Goal: Information Seeking & Learning: Learn about a topic

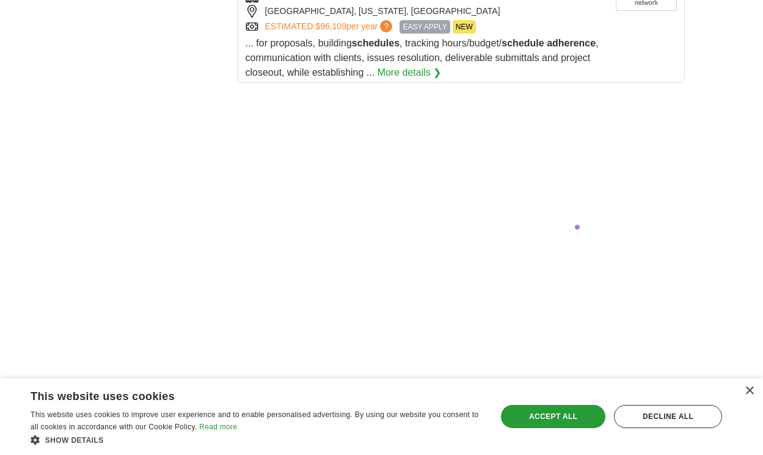
scroll to position [2519, 0]
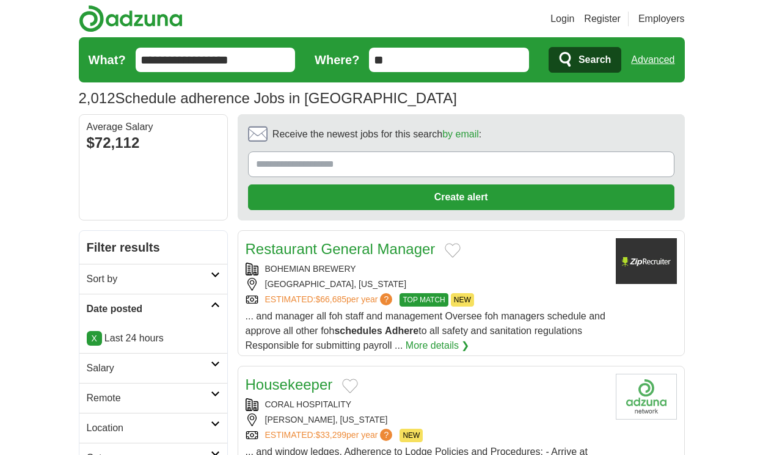
scroll to position [1707, 0]
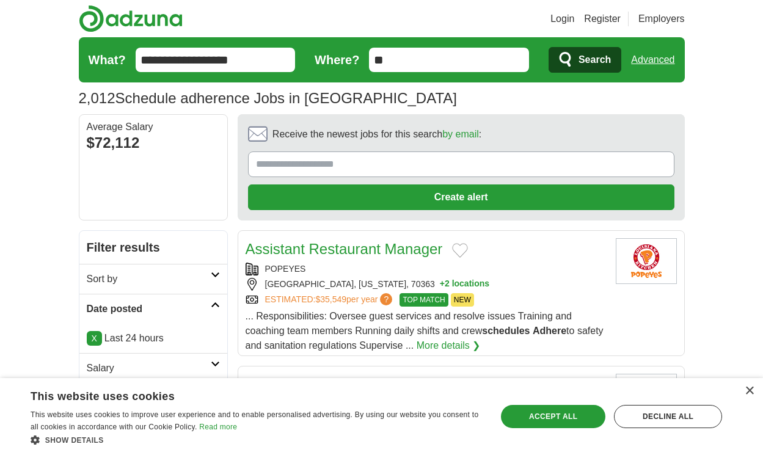
scroll to position [1692, 0]
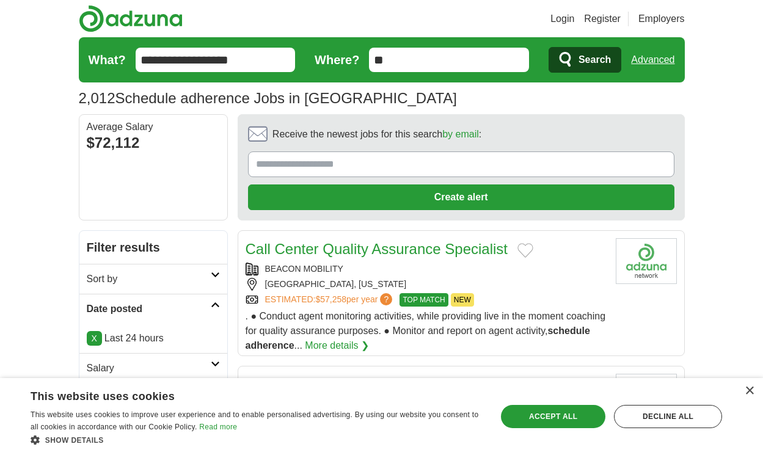
scroll to position [1736, 0]
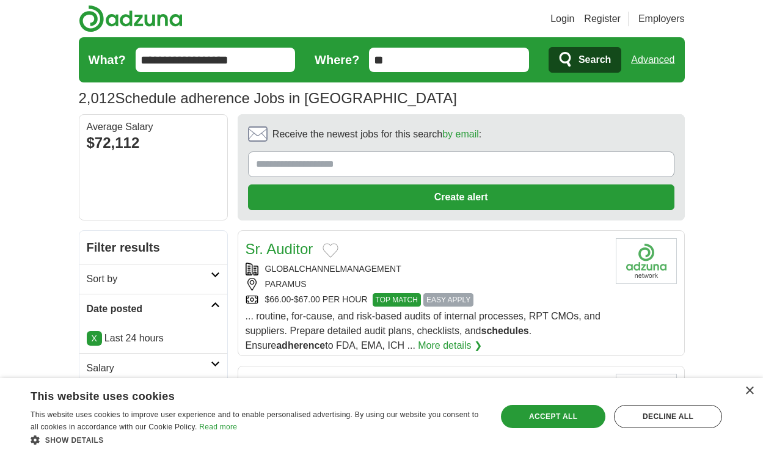
scroll to position [1627, 0]
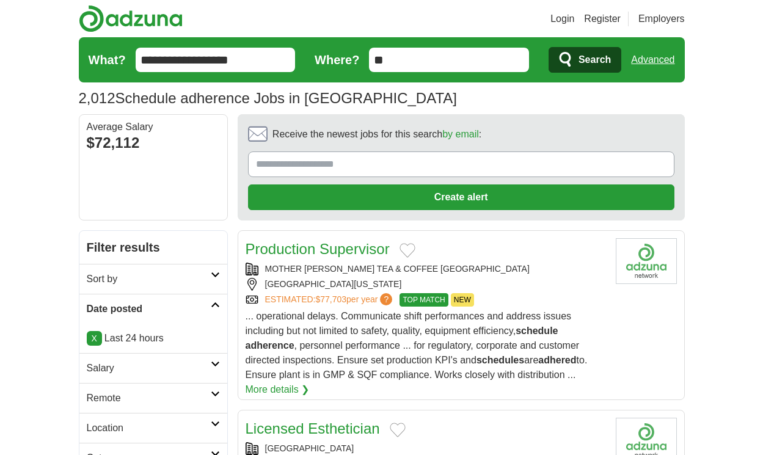
scroll to position [1876, 0]
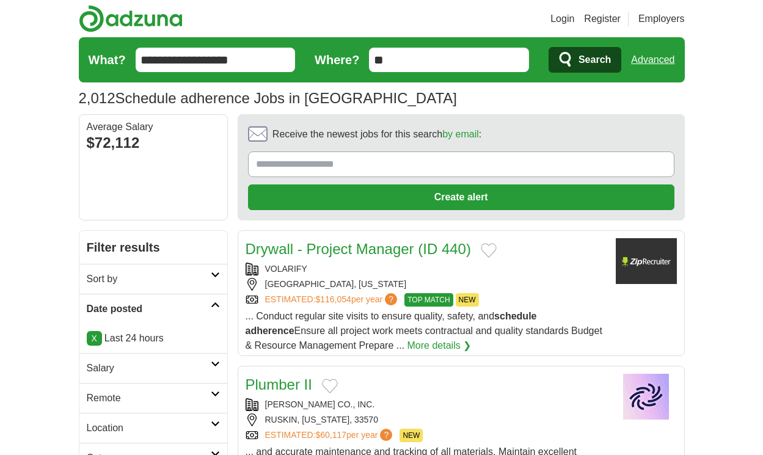
scroll to position [1649, 0]
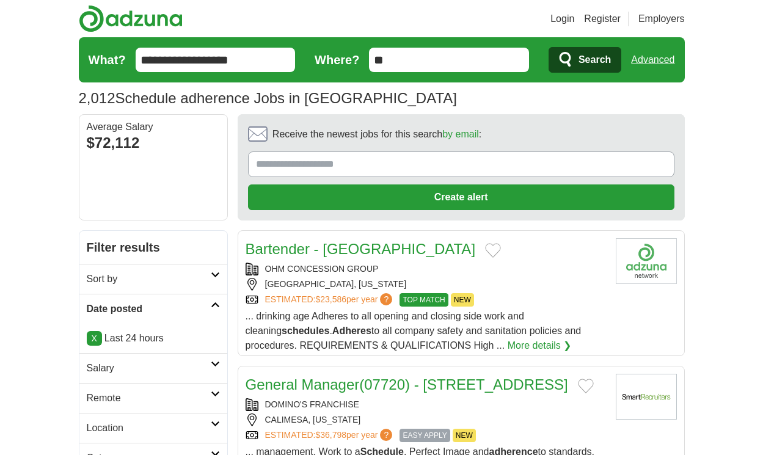
scroll to position [1714, 0]
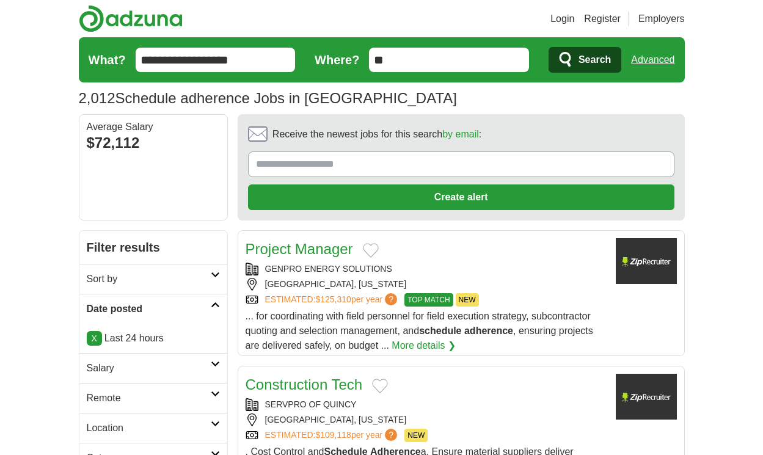
scroll to position [1736, 0]
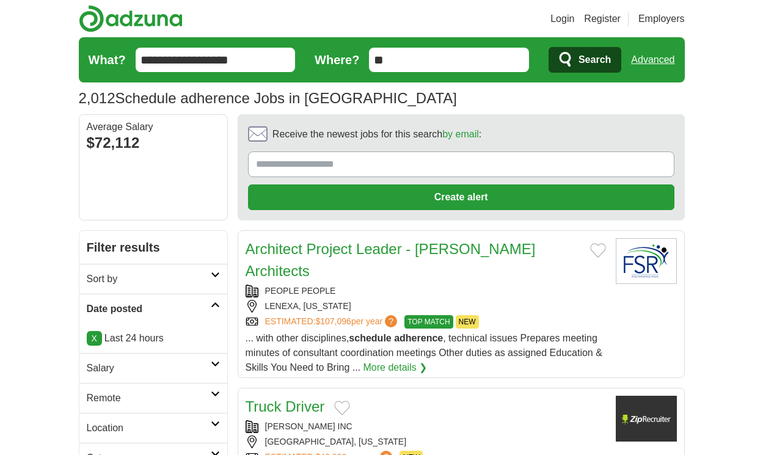
scroll to position [1685, 0]
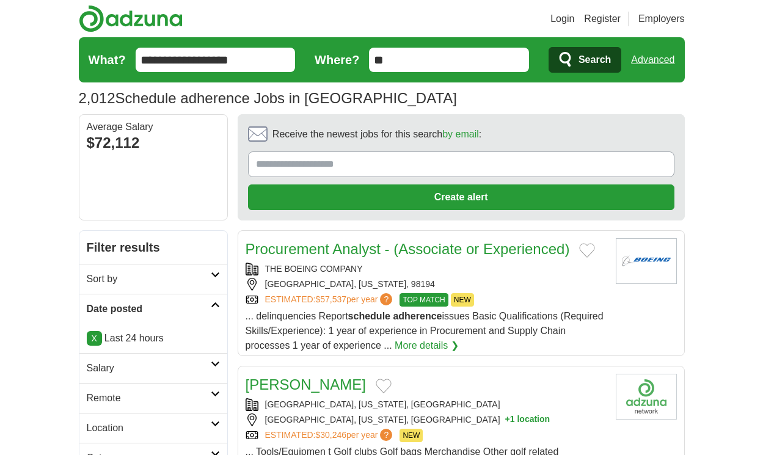
scroll to position [1751, 0]
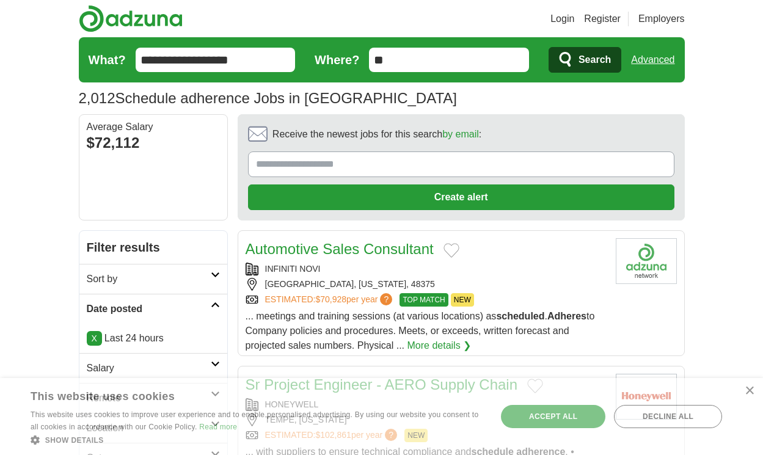
scroll to position [1656, 0]
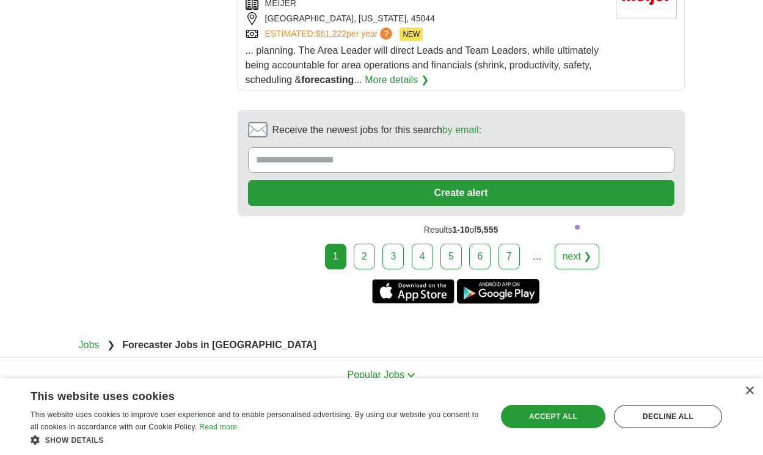
scroll to position [2323, 0]
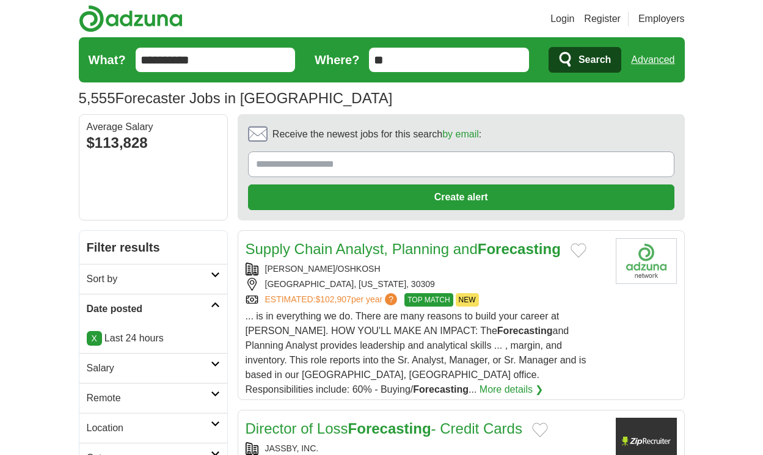
scroll to position [1971, 0]
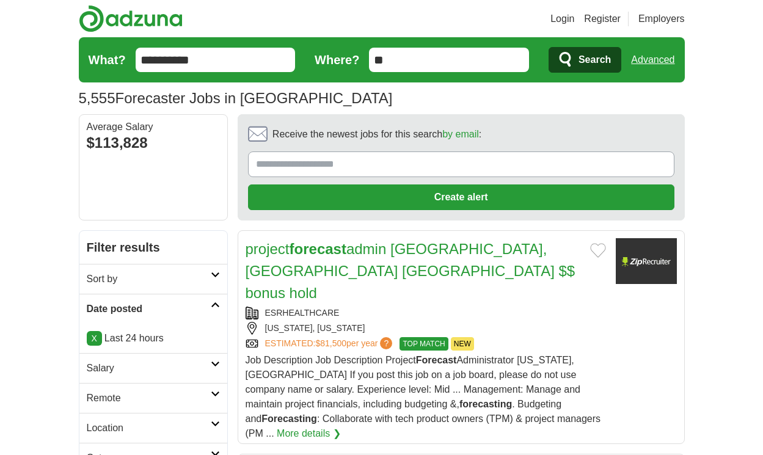
scroll to position [1883, 0]
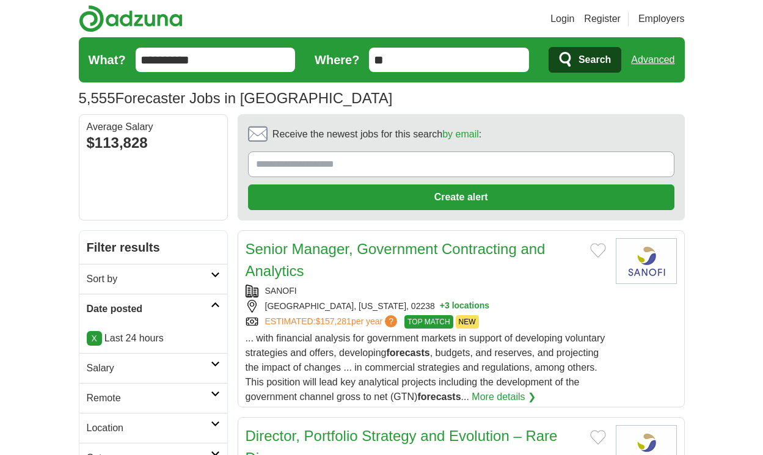
scroll to position [1920, 0]
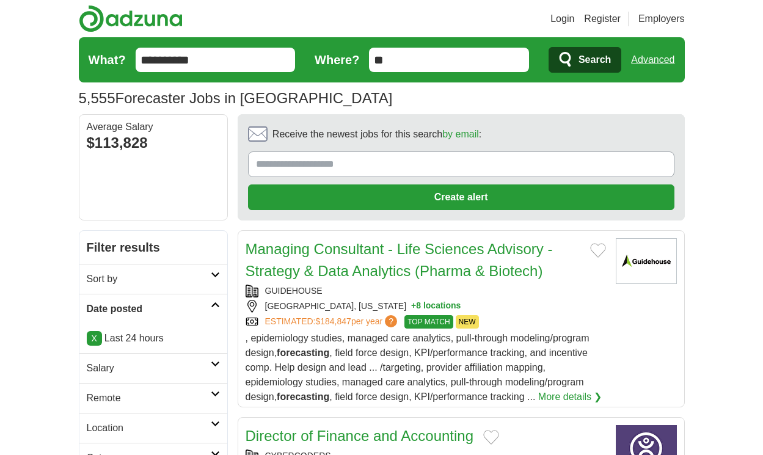
scroll to position [1898, 0]
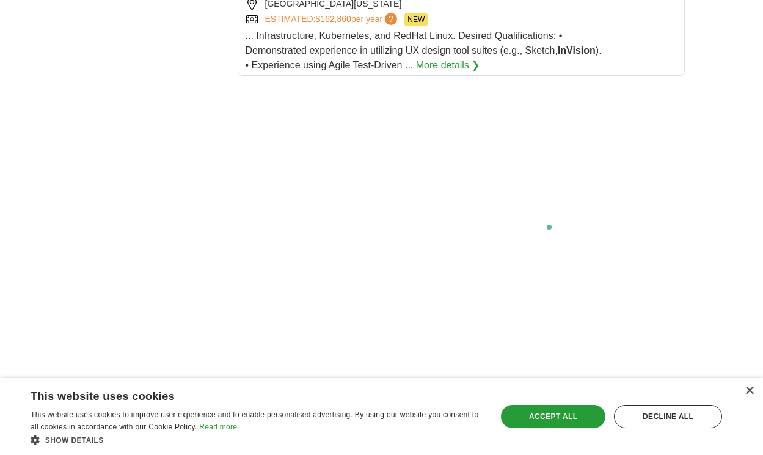
scroll to position [2340, 0]
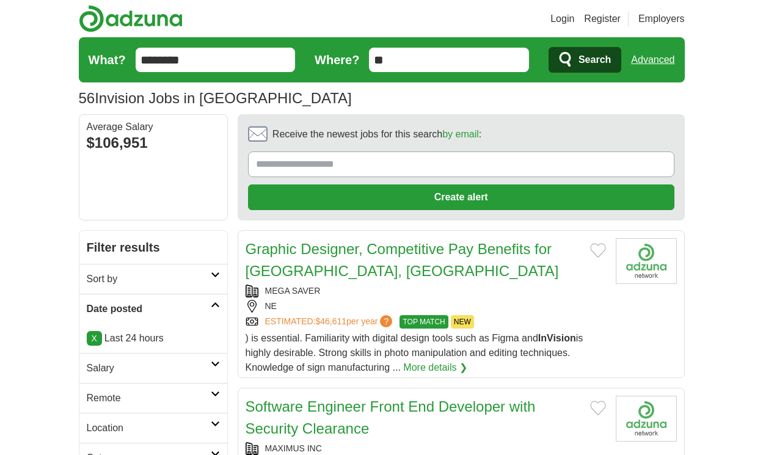
scroll to position [1692, 0]
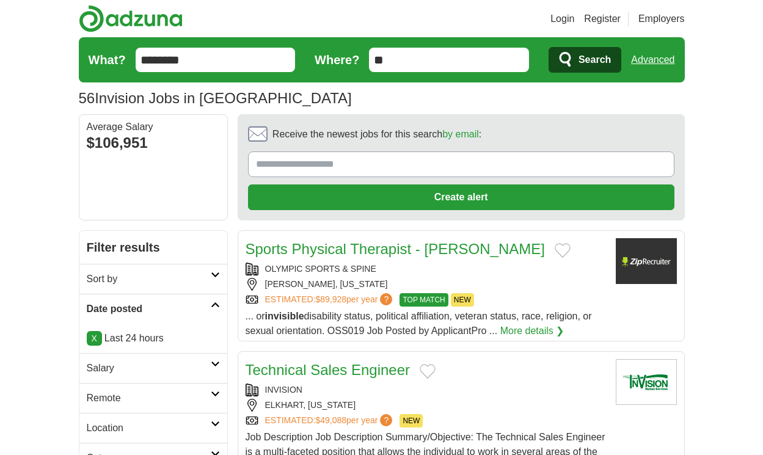
scroll to position [1649, 0]
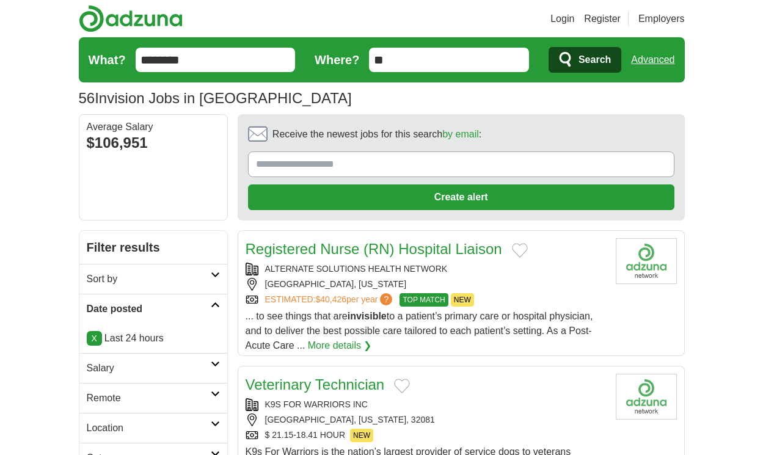
scroll to position [1649, 0]
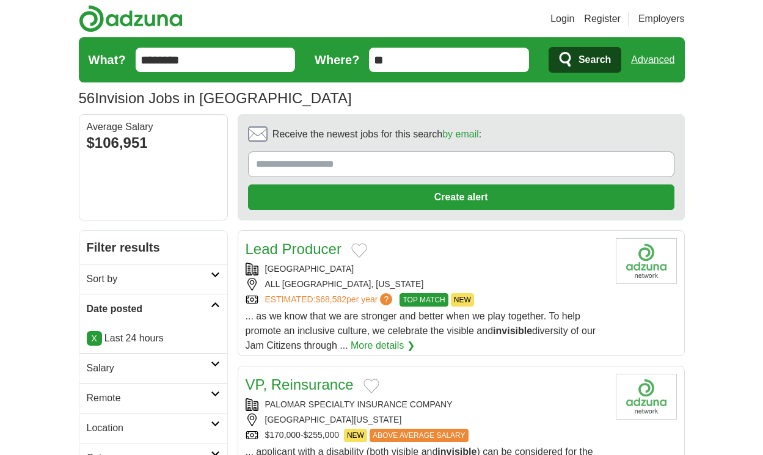
scroll to position [1692, 0]
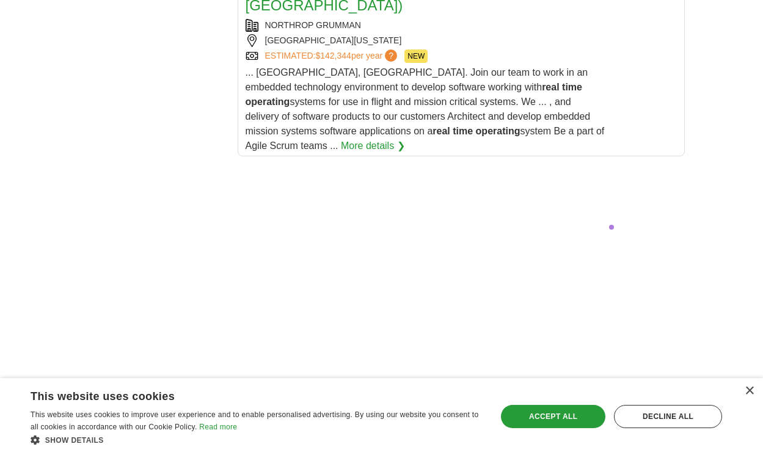
scroll to position [2523, 0]
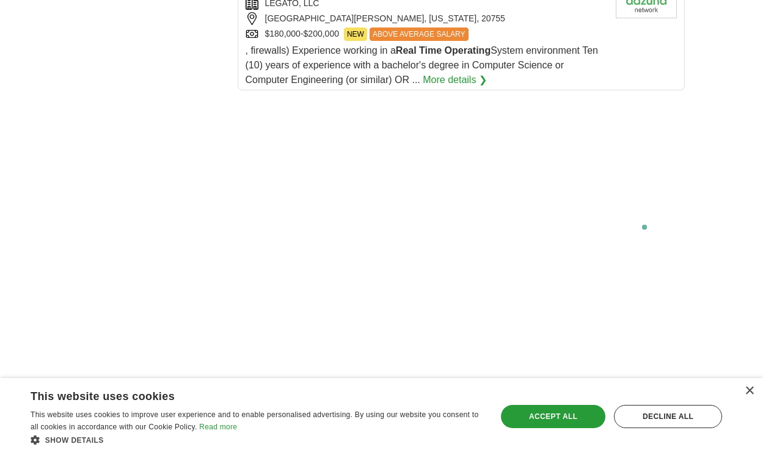
scroll to position [2417, 0]
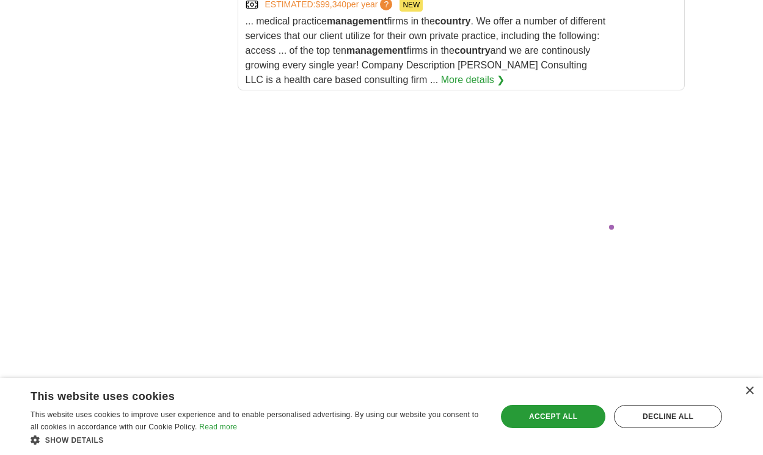
scroll to position [2379, 0]
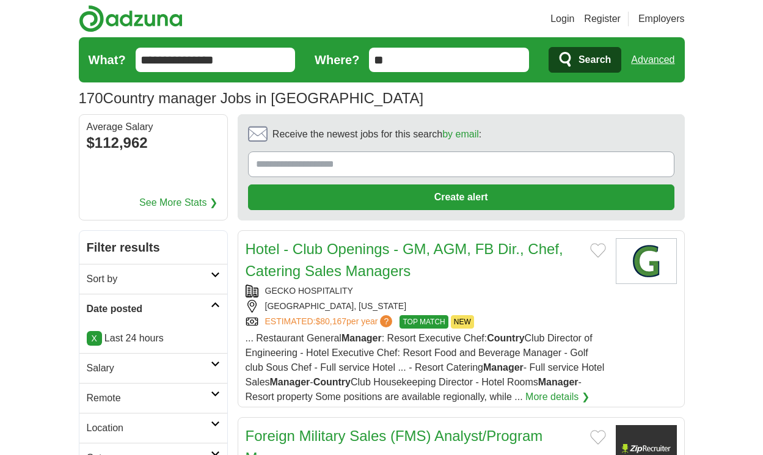
scroll to position [1942, 0]
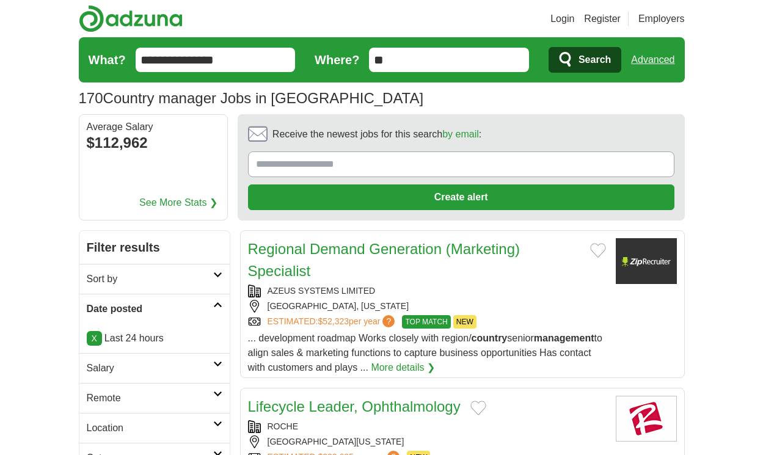
scroll to position [1802, 0]
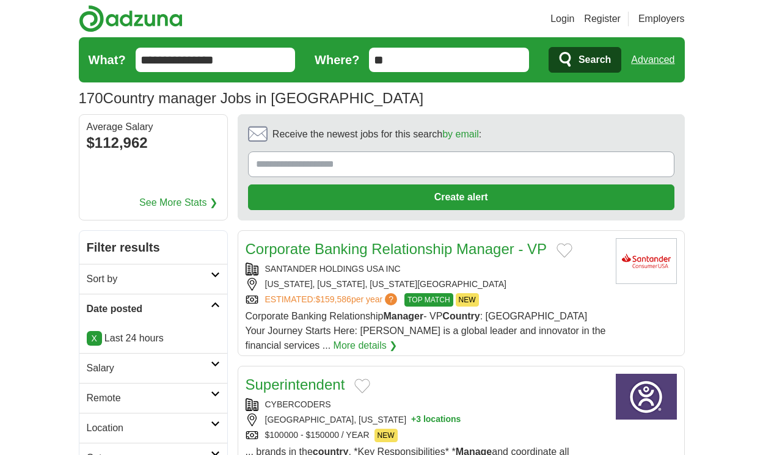
scroll to position [1696, 0]
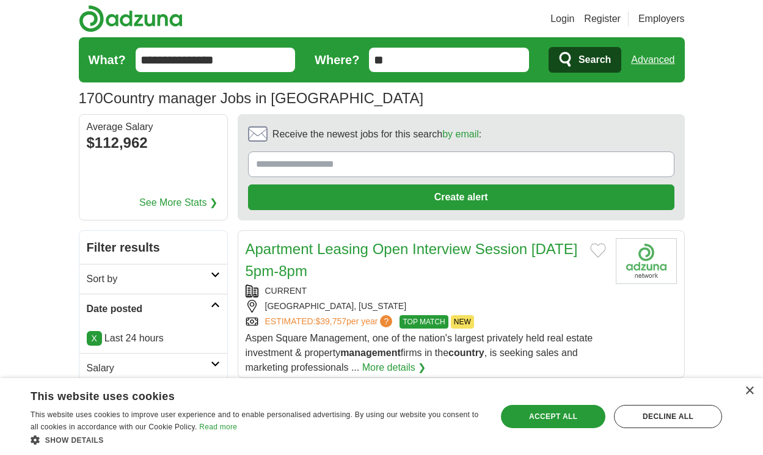
scroll to position [1821, 0]
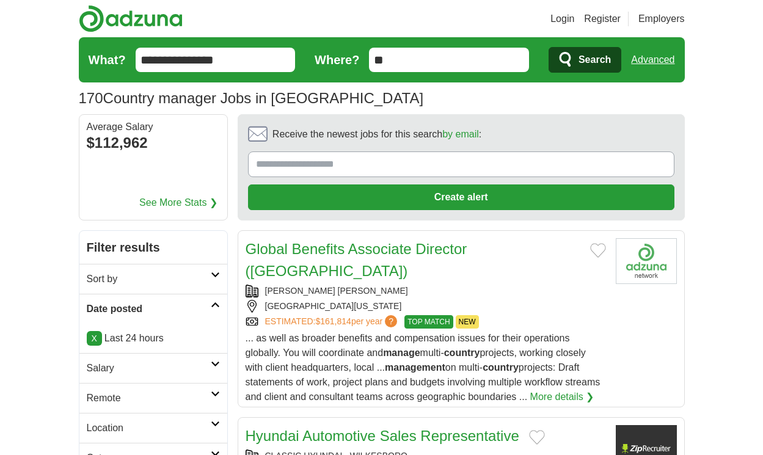
scroll to position [1755, 0]
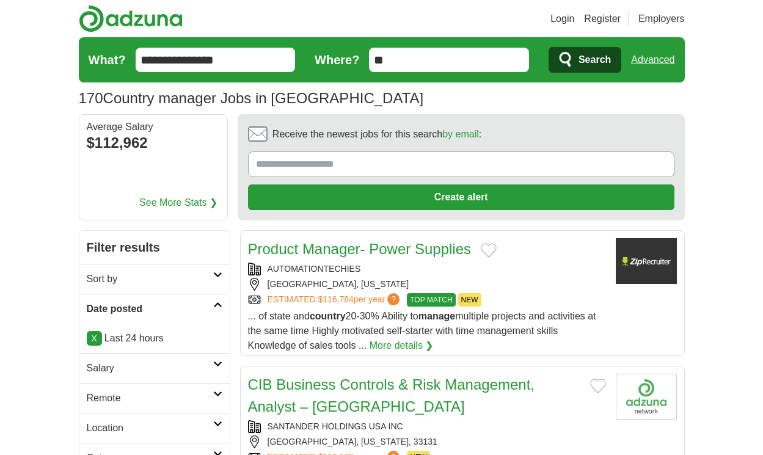
scroll to position [1769, 0]
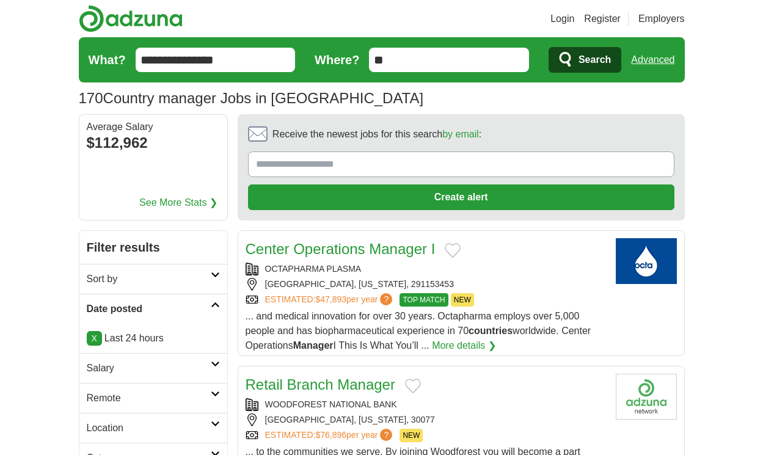
scroll to position [1747, 0]
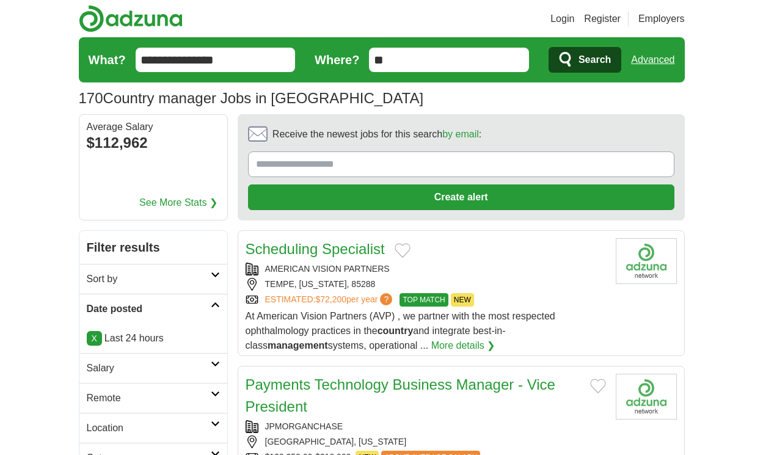
scroll to position [1718, 0]
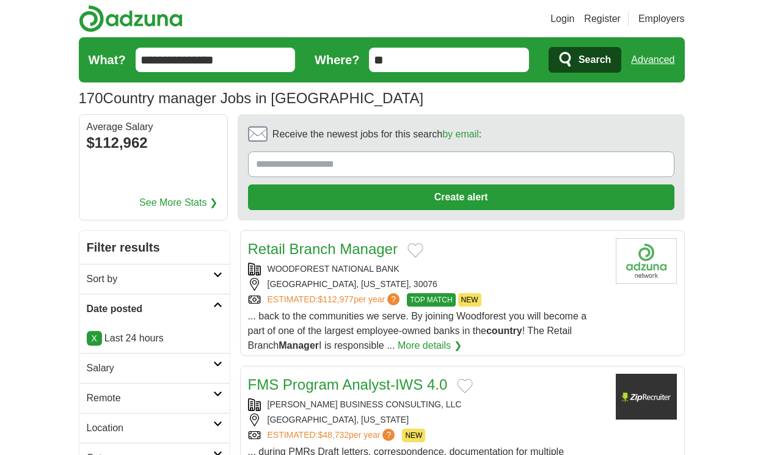
scroll to position [1725, 0]
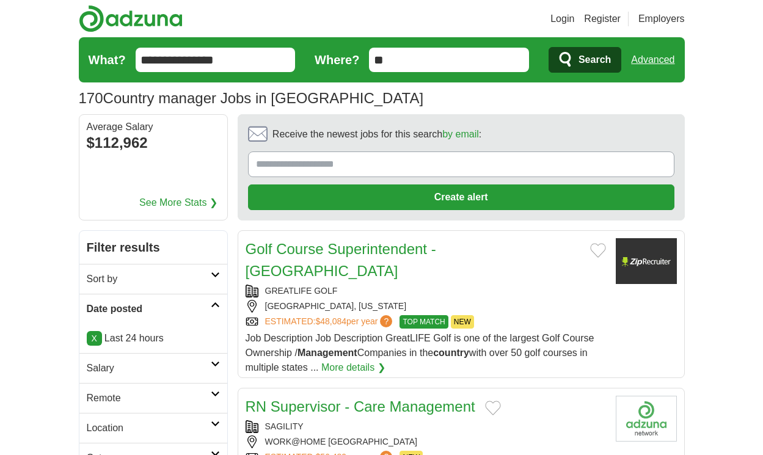
scroll to position [1703, 0]
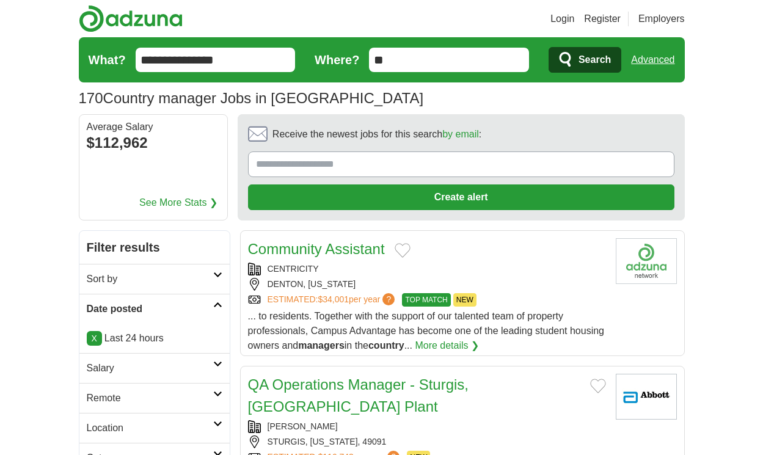
scroll to position [1806, 0]
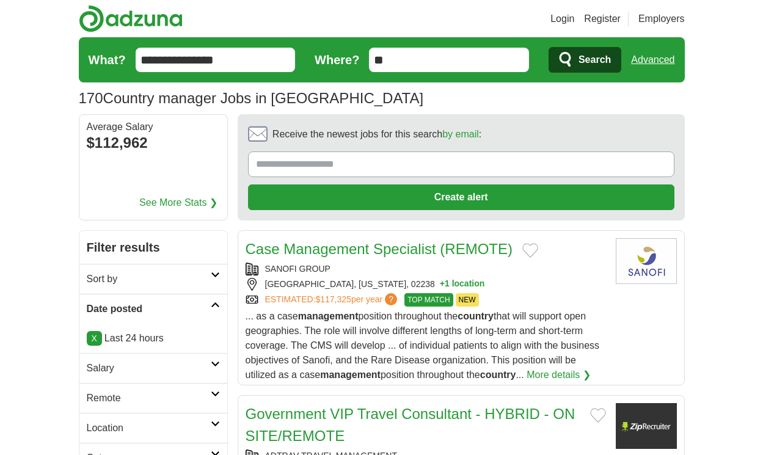
scroll to position [1901, 0]
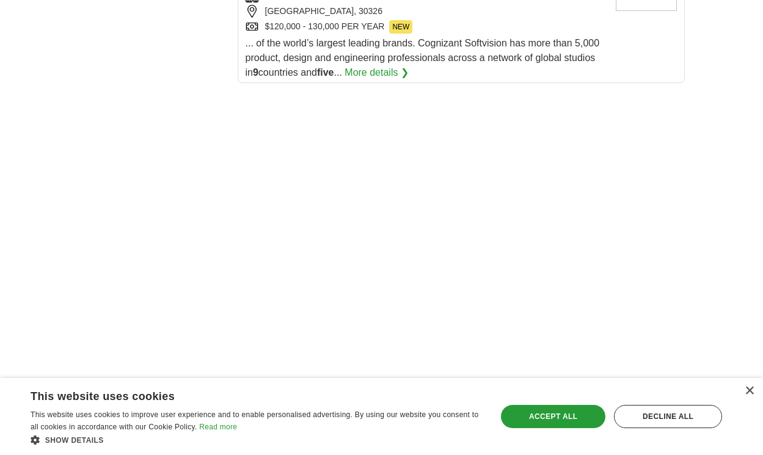
scroll to position [2250, 0]
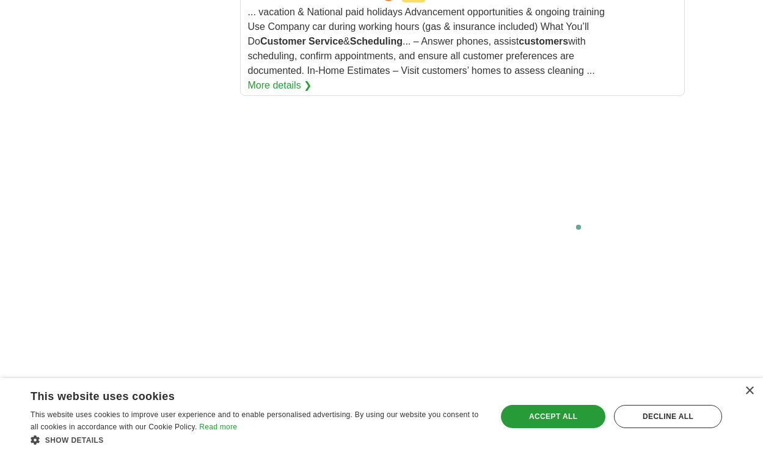
scroll to position [2522, 0]
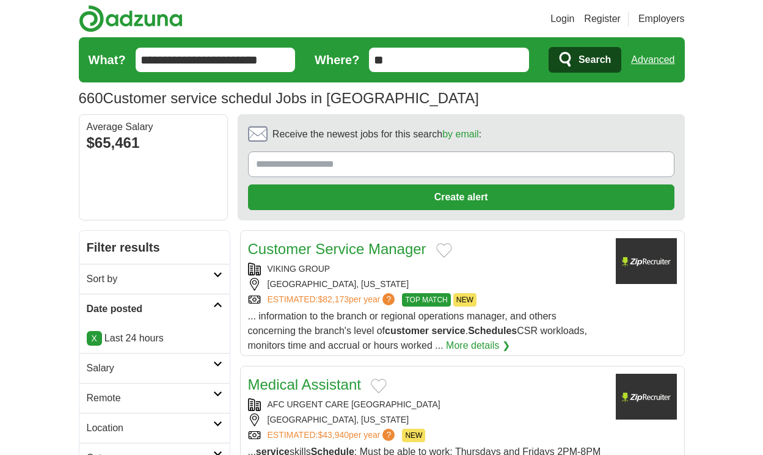
scroll to position [1729, 0]
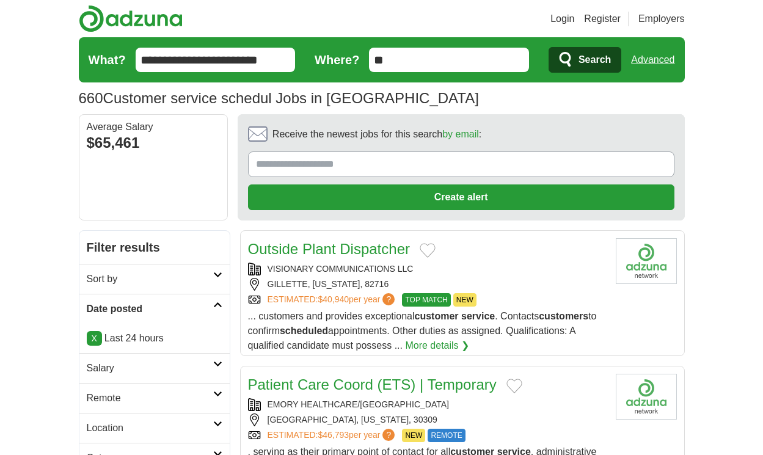
scroll to position [1714, 0]
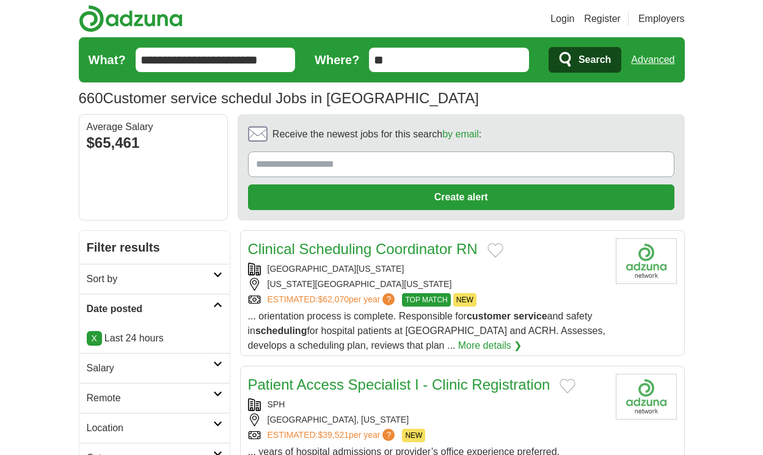
scroll to position [1839, 0]
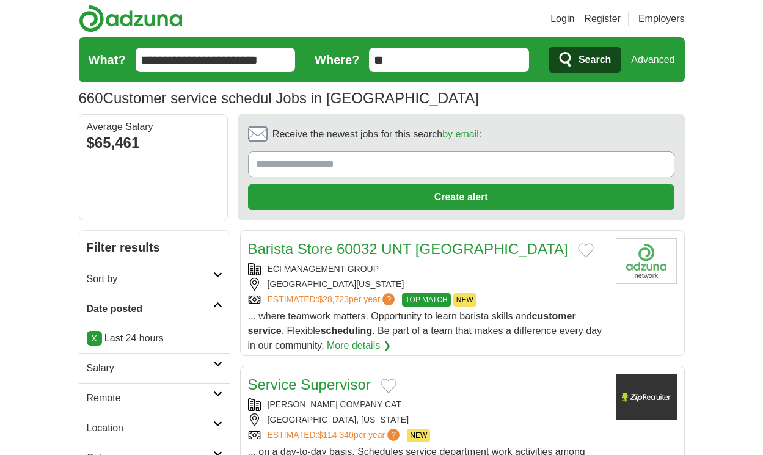
scroll to position [1883, 0]
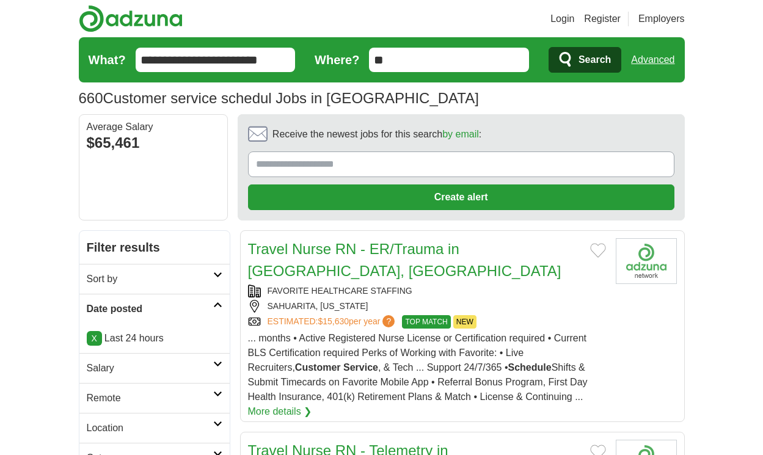
scroll to position [1839, 0]
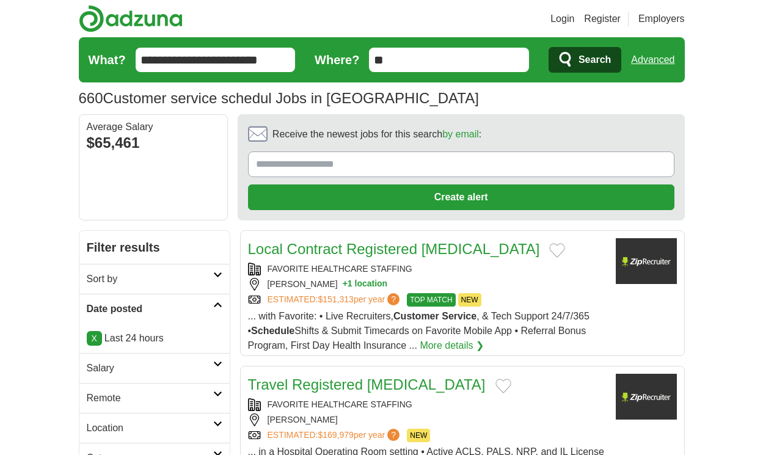
scroll to position [1773, 0]
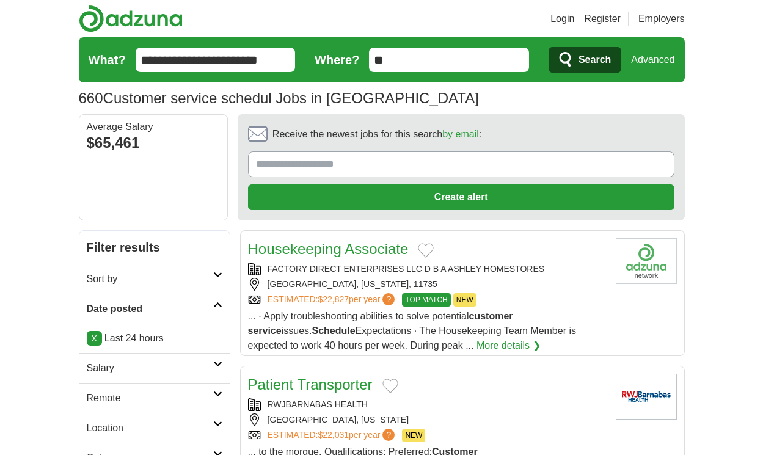
scroll to position [1714, 0]
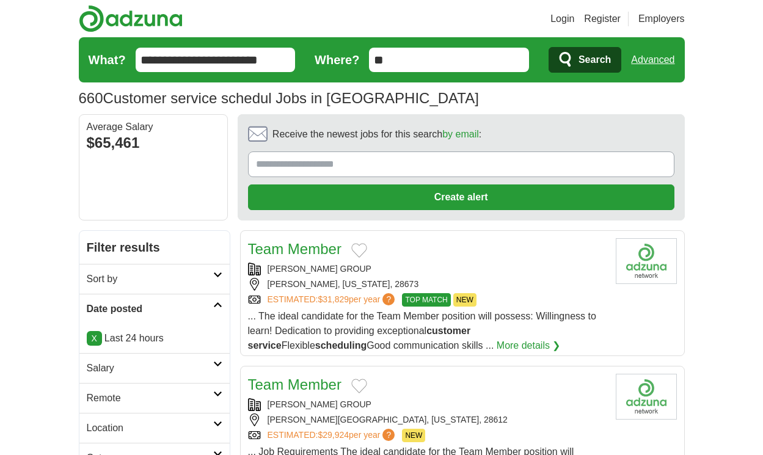
scroll to position [1649, 0]
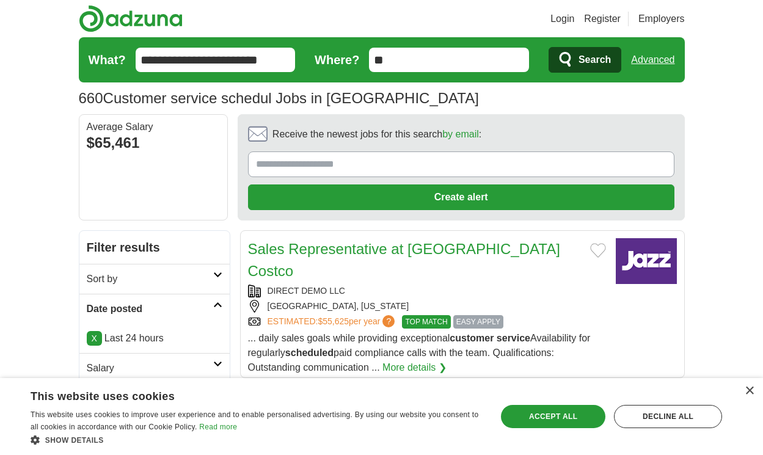
scroll to position [1641, 0]
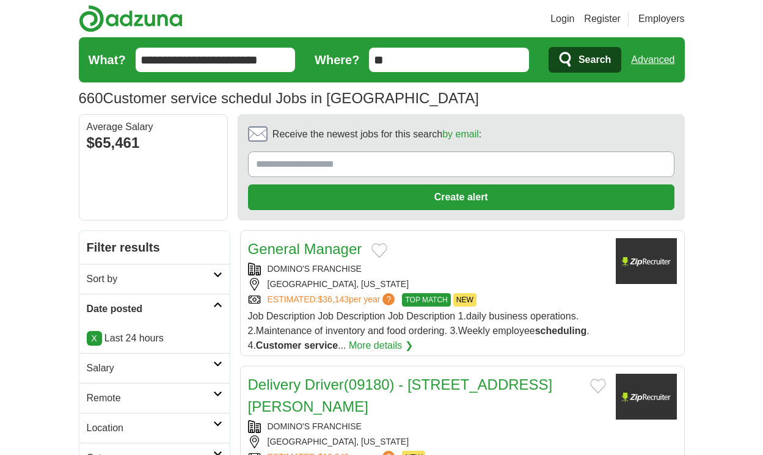
scroll to position [1714, 0]
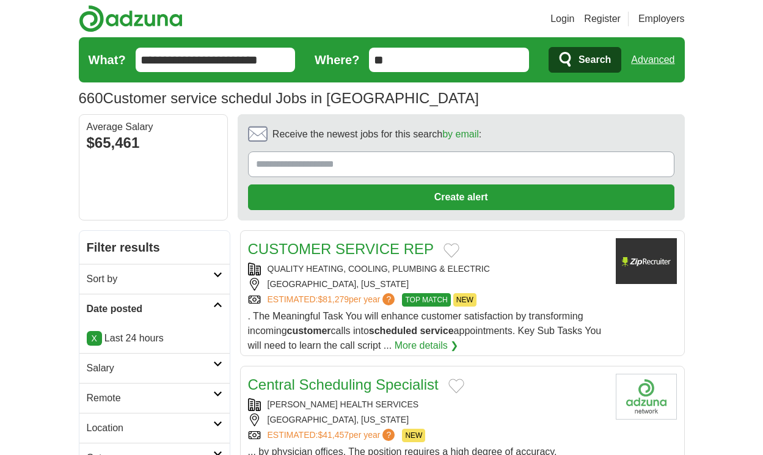
scroll to position [1758, 0]
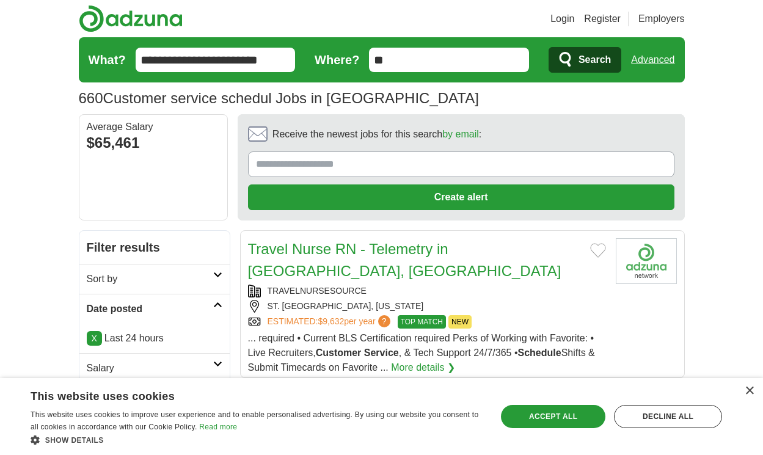
scroll to position [1769, 0]
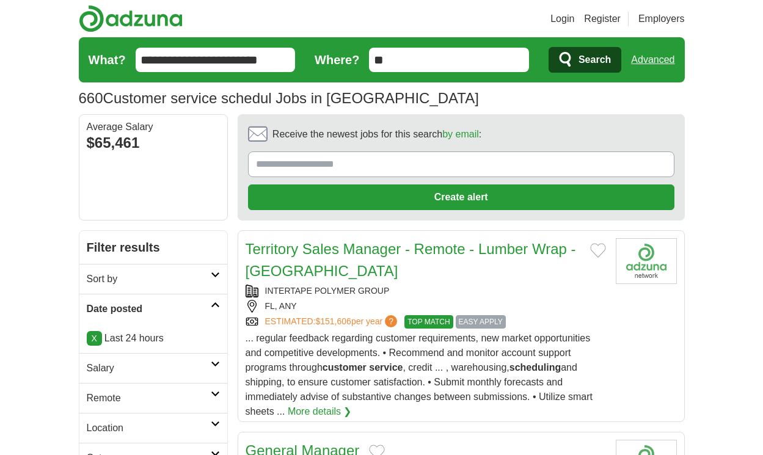
scroll to position [1857, 0]
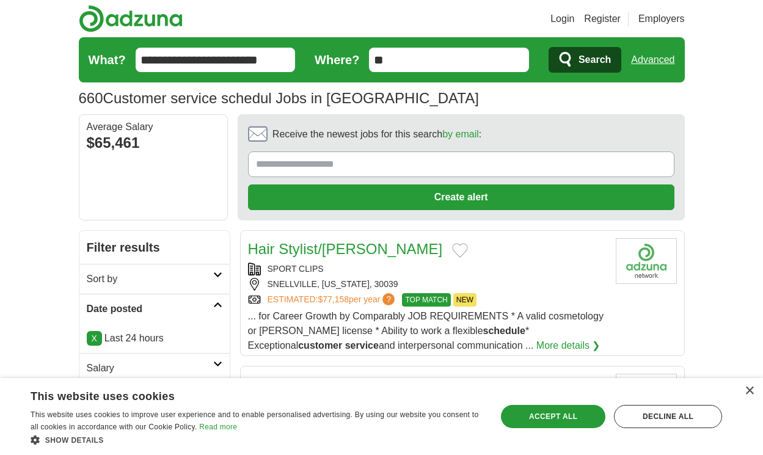
scroll to position [1769, 0]
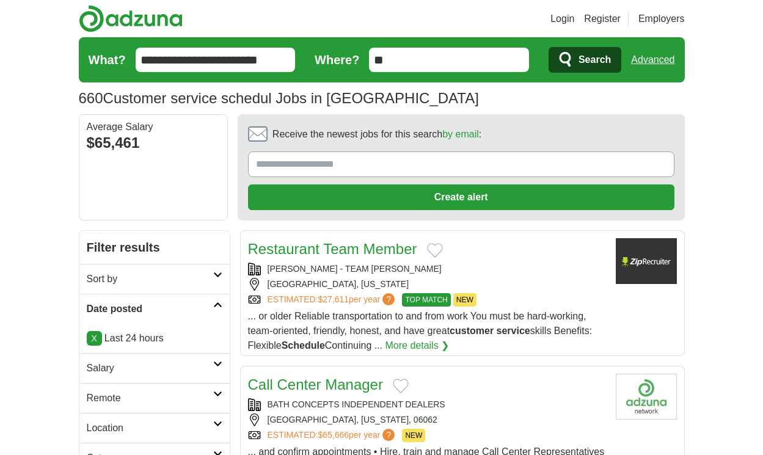
scroll to position [1740, 0]
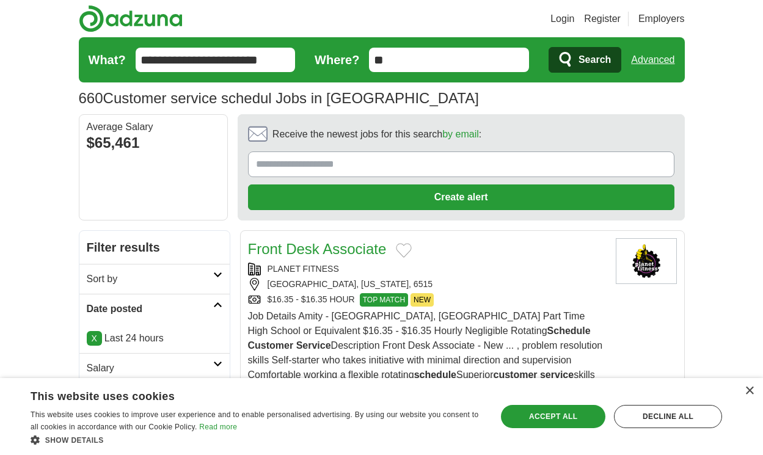
scroll to position [1799, 0]
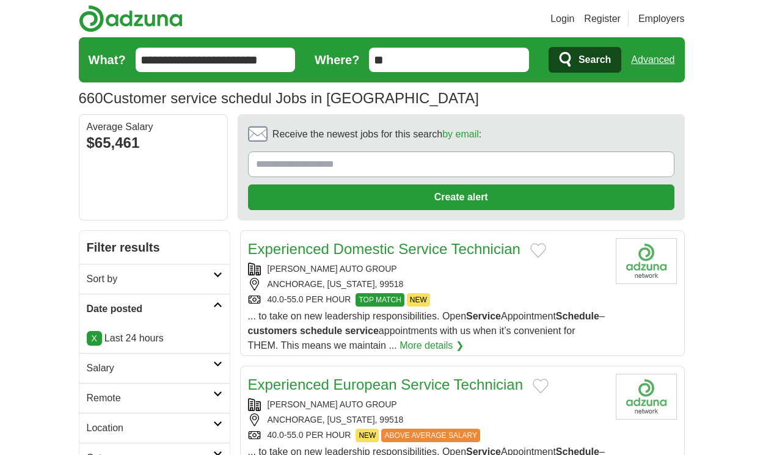
scroll to position [1678, 0]
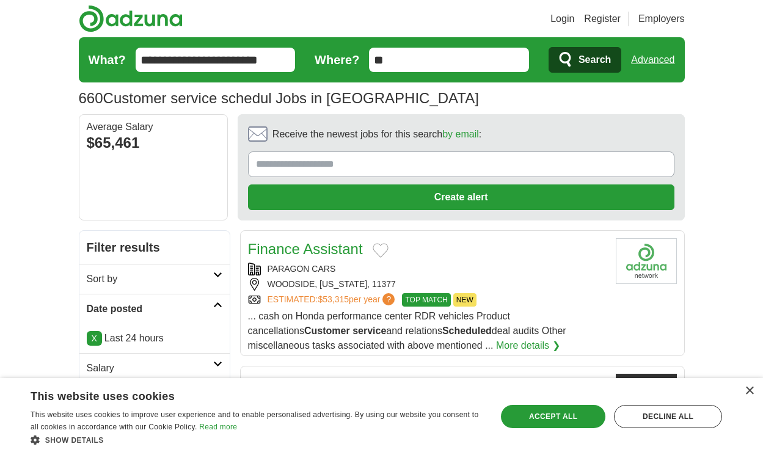
scroll to position [1671, 0]
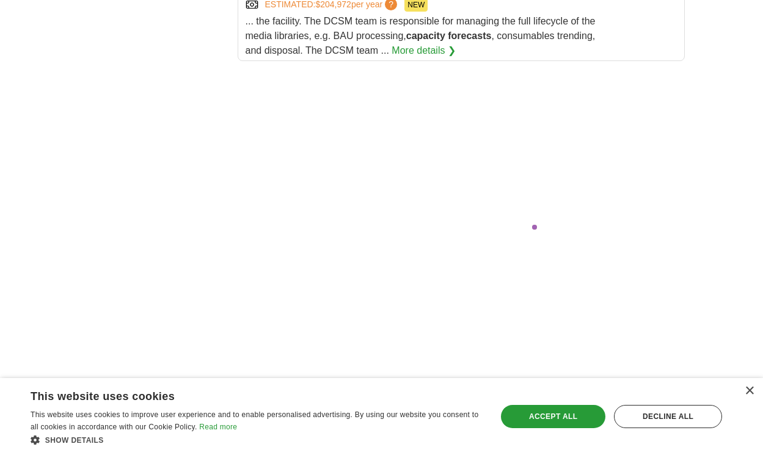
scroll to position [2449, 0]
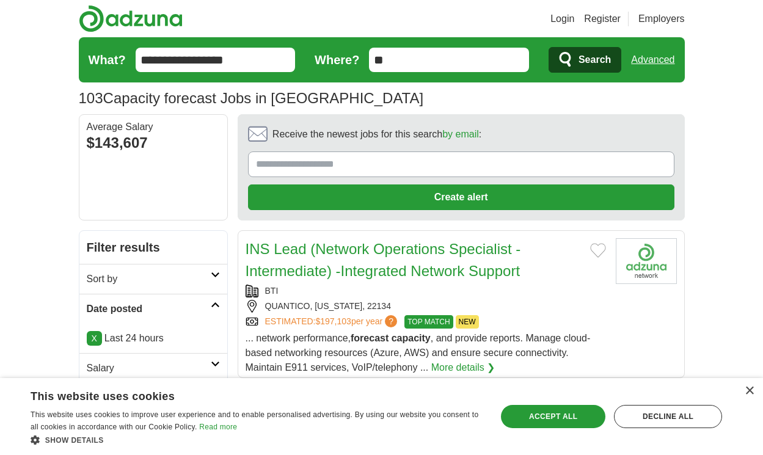
scroll to position [1773, 0]
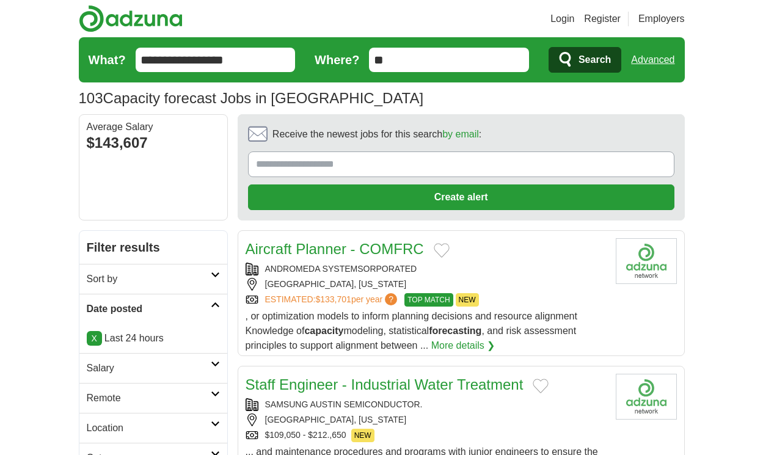
scroll to position [1671, 0]
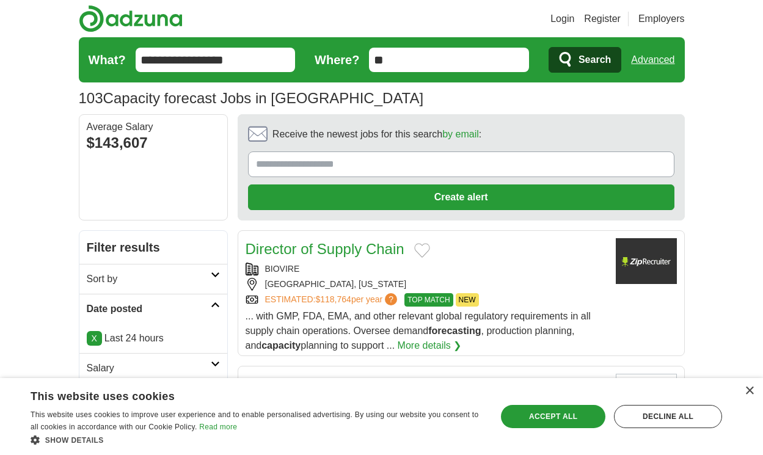
scroll to position [1671, 0]
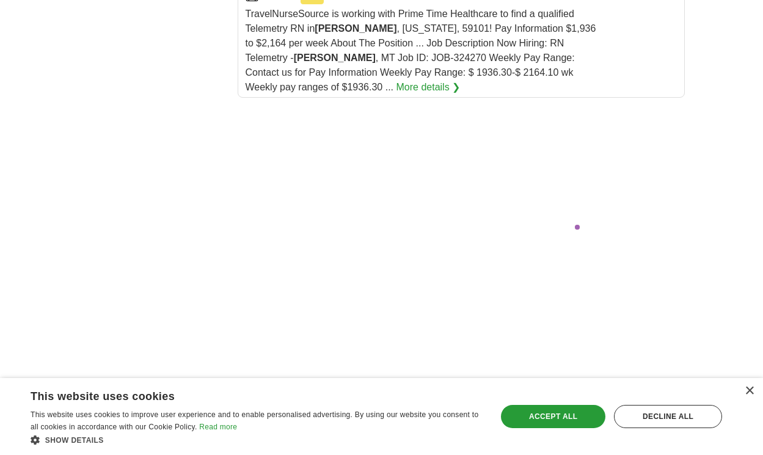
scroll to position [2749, 0]
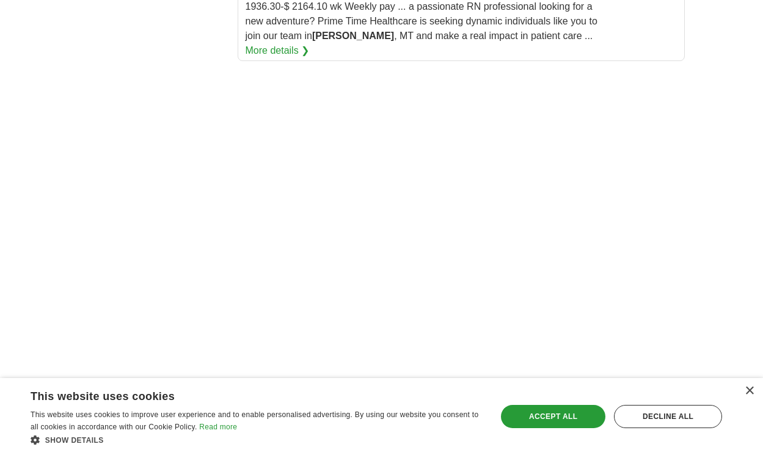
scroll to position [2900, 0]
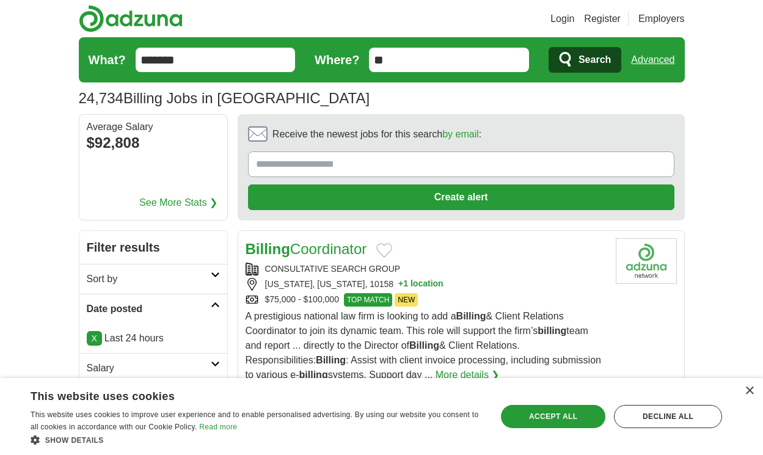
scroll to position [1920, 0]
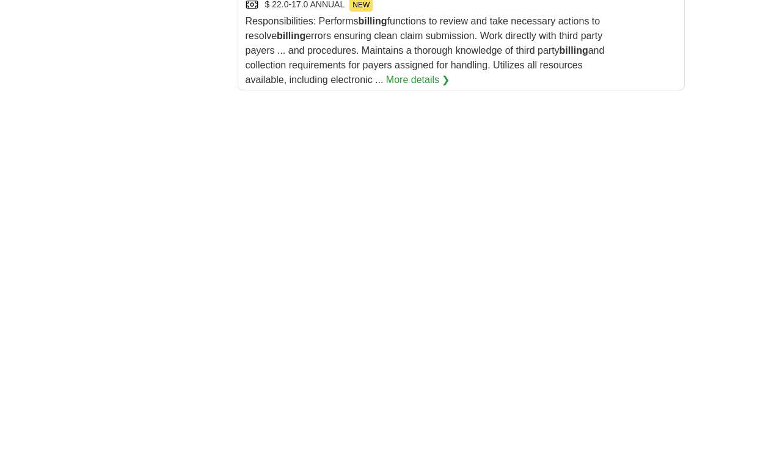
scroll to position [2497, 0]
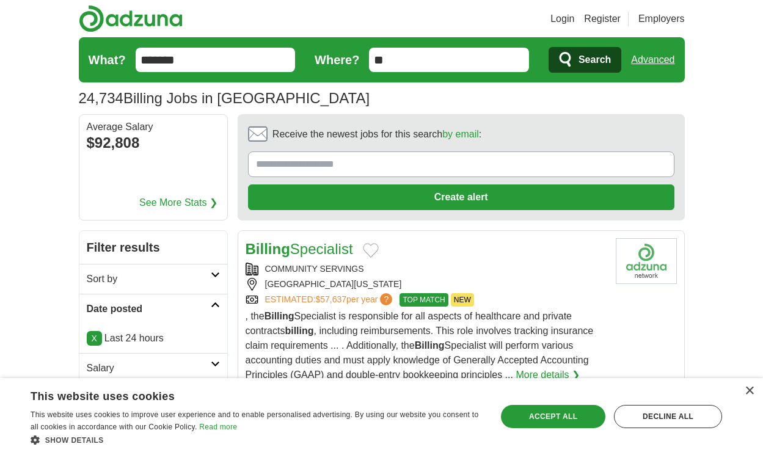
scroll to position [1920, 0]
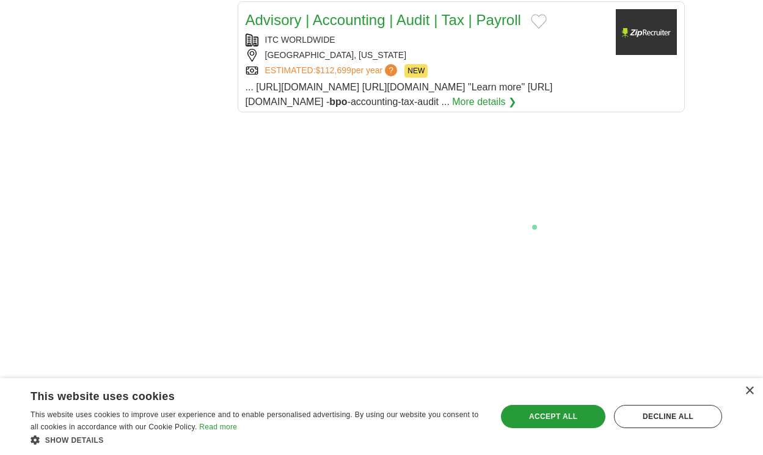
scroll to position [2426, 0]
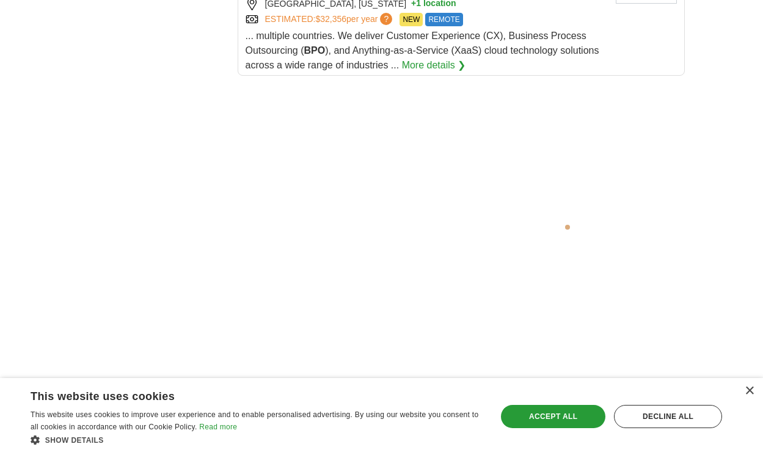
scroll to position [2376, 0]
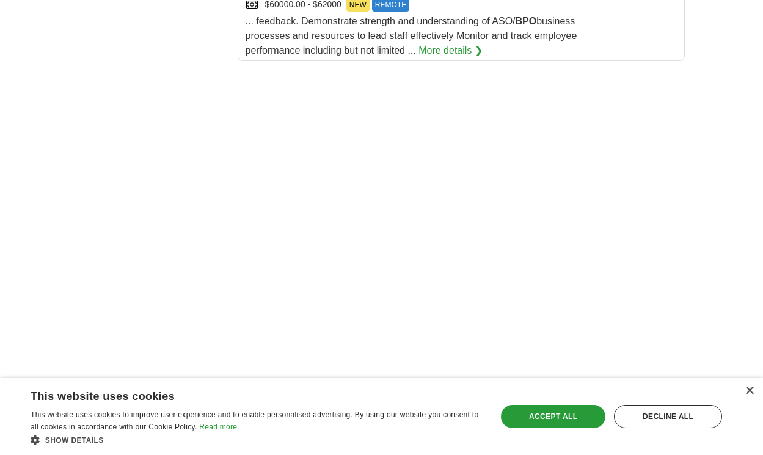
scroll to position [2261, 0]
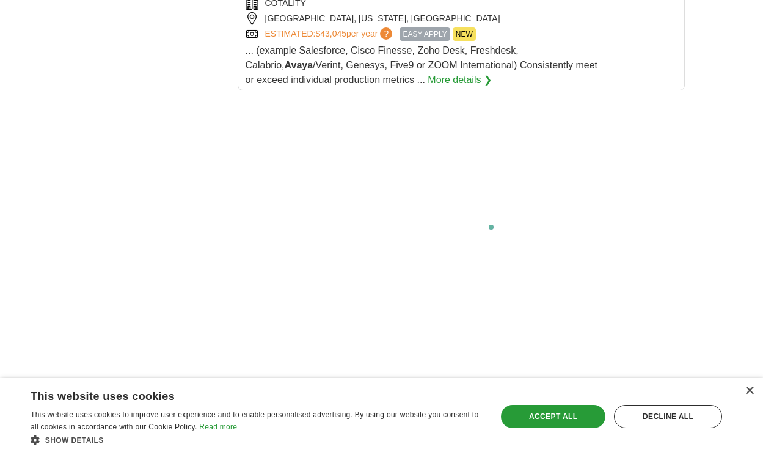
scroll to position [2227, 0]
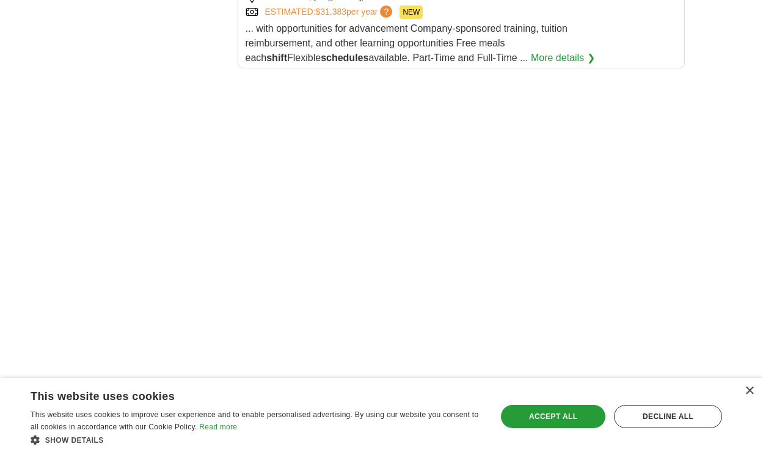
scroll to position [2554, 0]
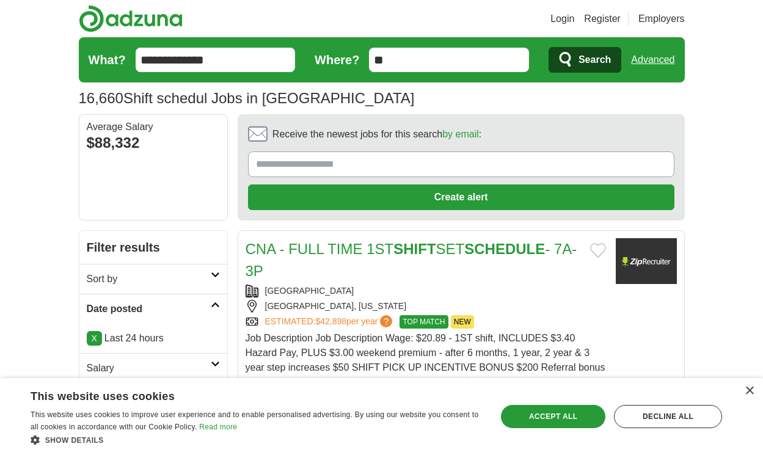
scroll to position [1898, 0]
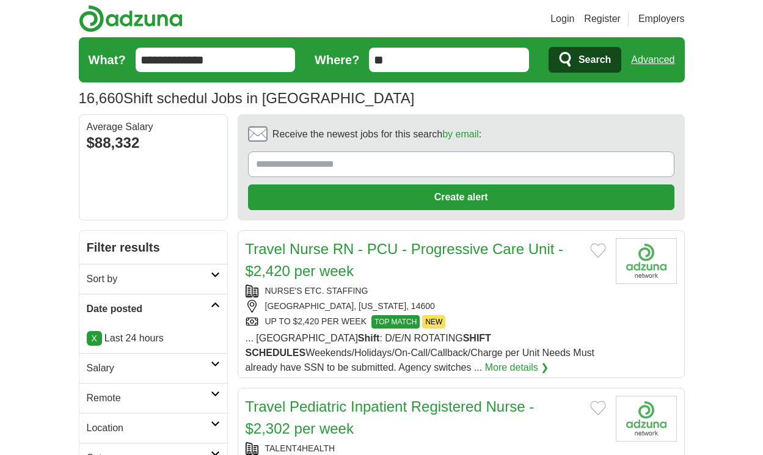
scroll to position [1986, 0]
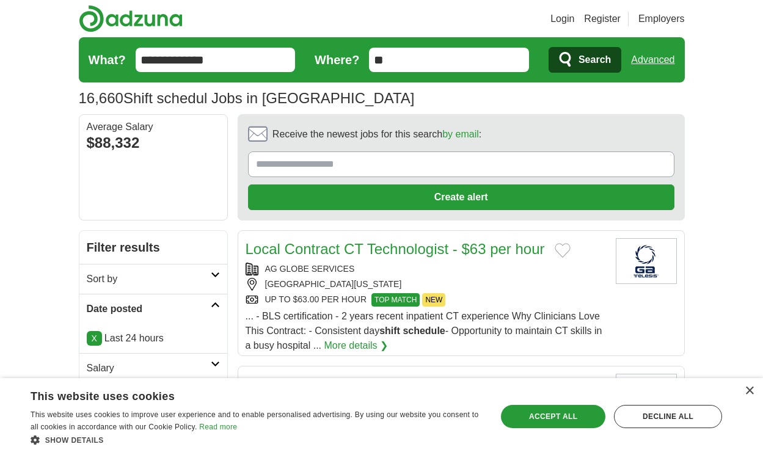
scroll to position [1788, 0]
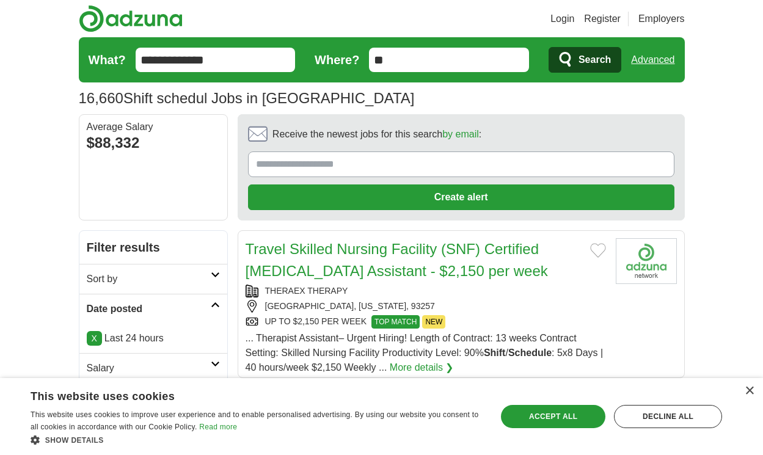
scroll to position [1832, 0]
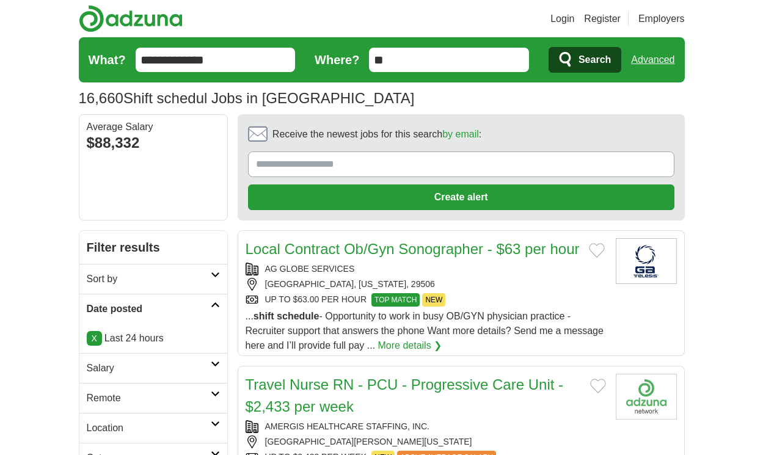
scroll to position [1927, 0]
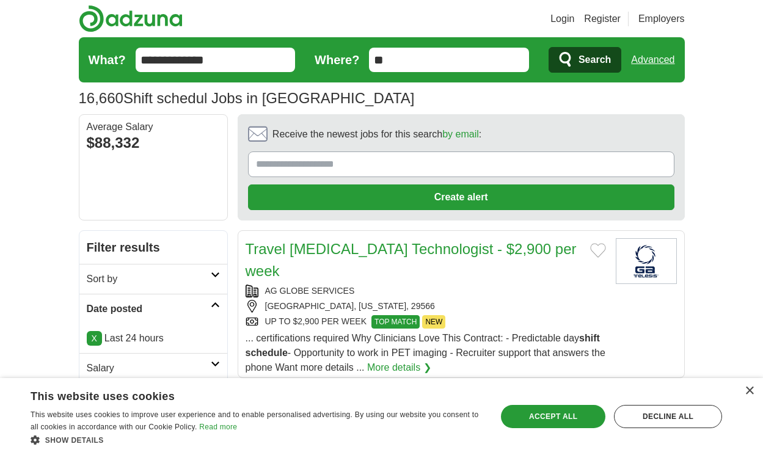
scroll to position [1744, 0]
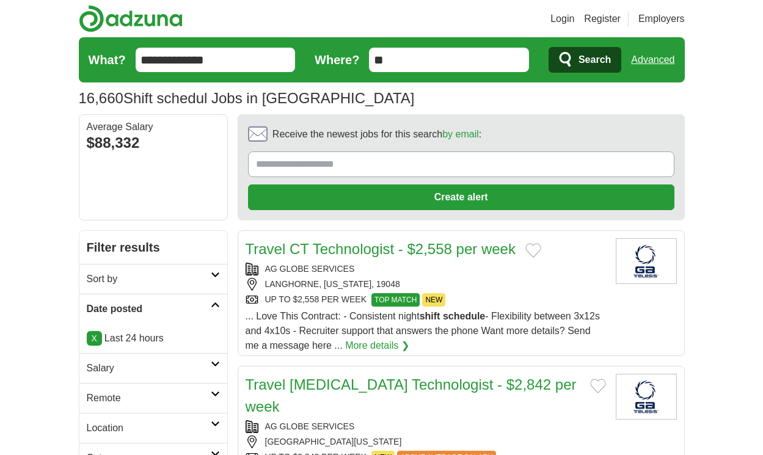
scroll to position [1788, 0]
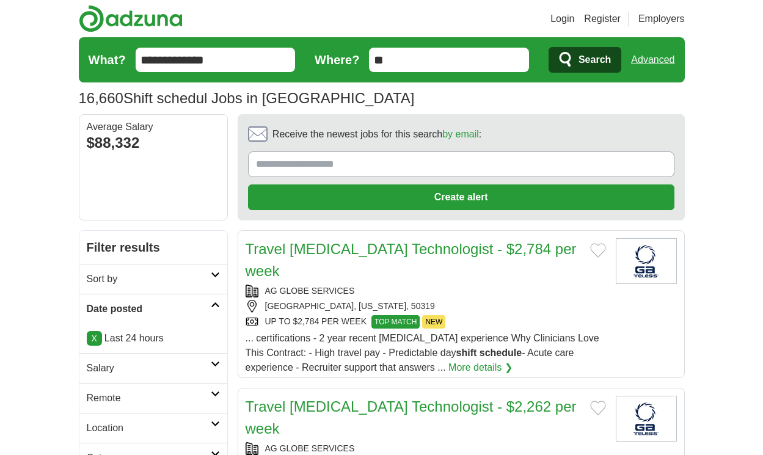
scroll to position [1766, 0]
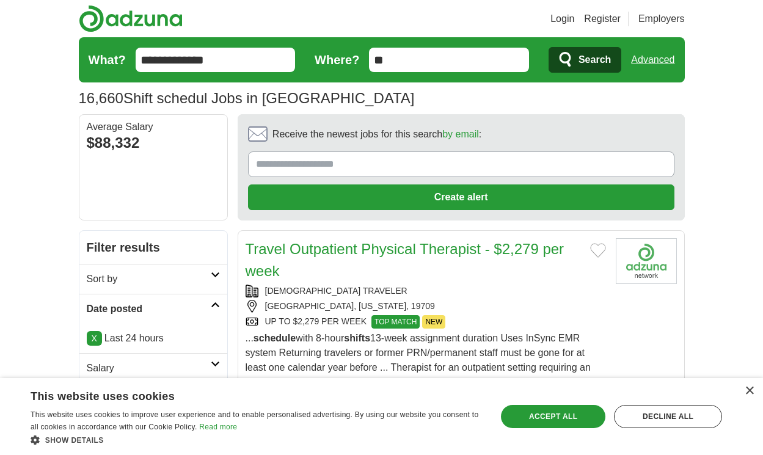
scroll to position [1920, 0]
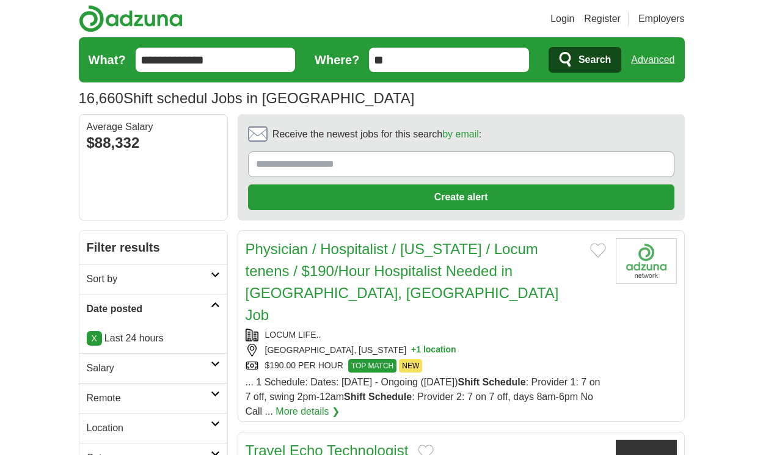
scroll to position [1890, 0]
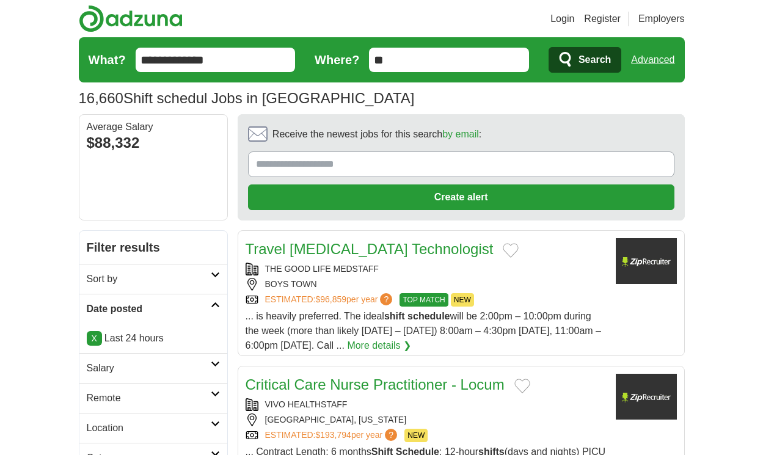
scroll to position [1802, 0]
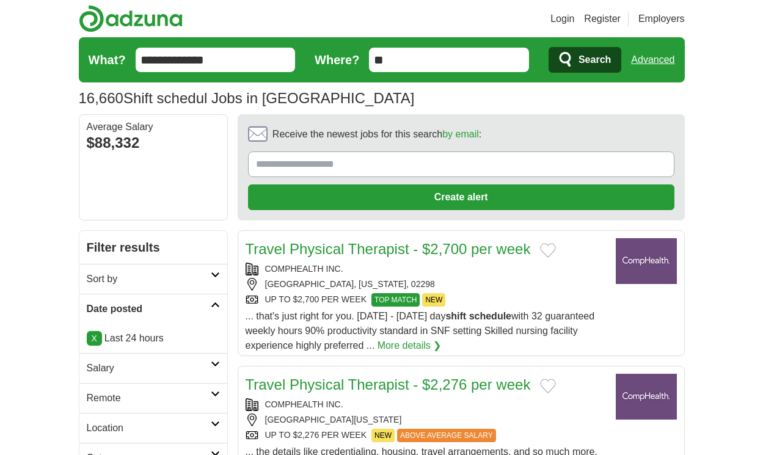
scroll to position [1806, 0]
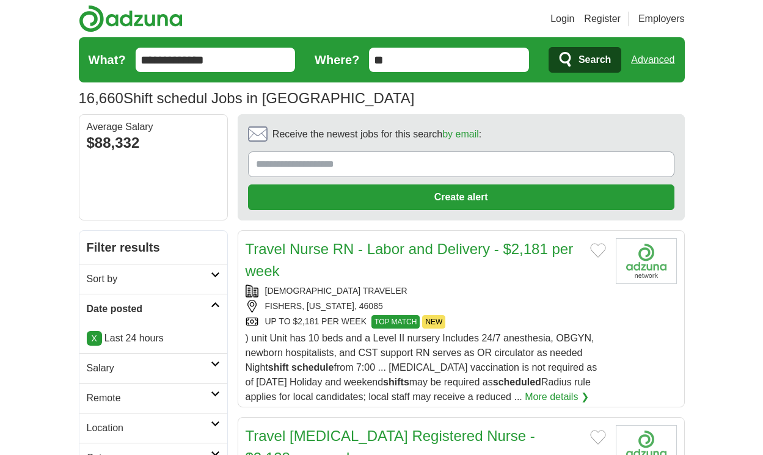
scroll to position [1909, 0]
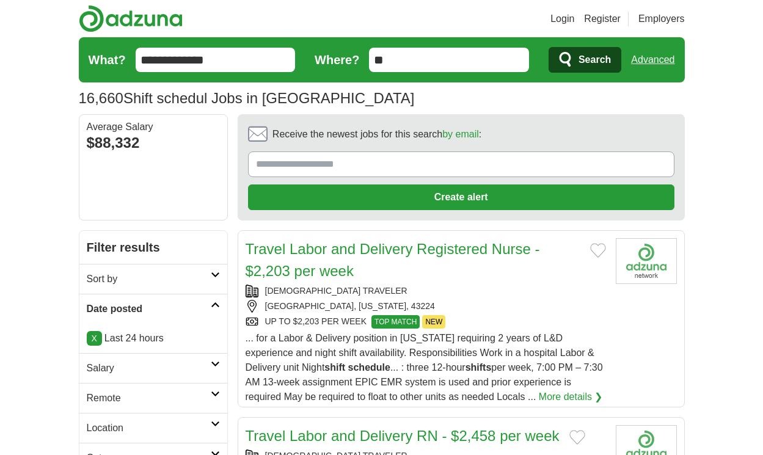
scroll to position [1835, 0]
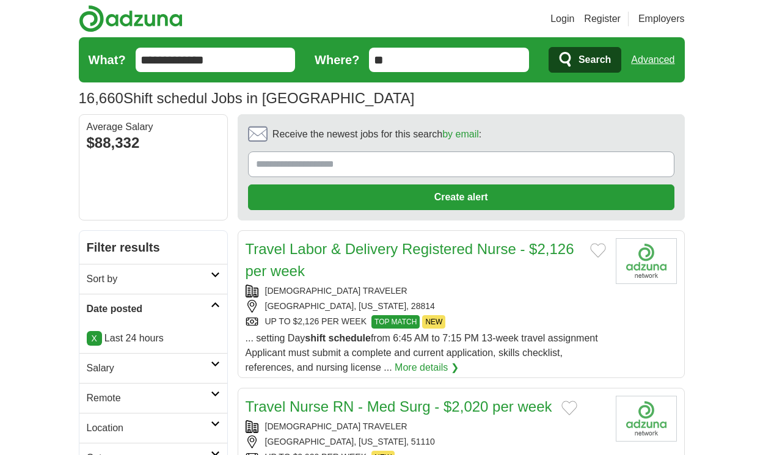
scroll to position [1762, 0]
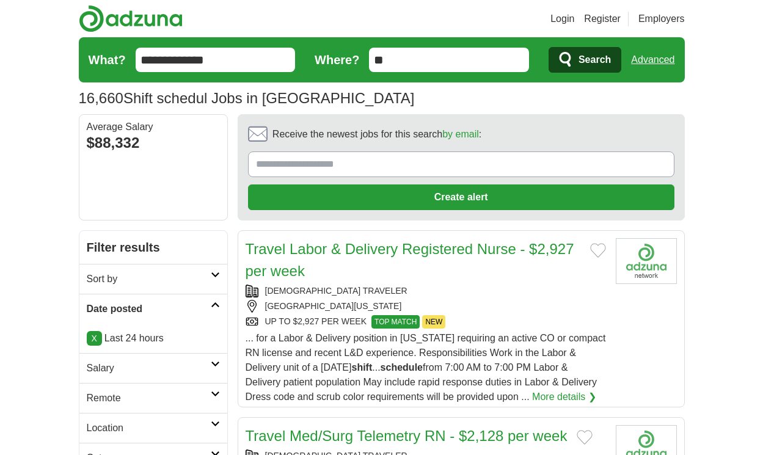
scroll to position [1835, 0]
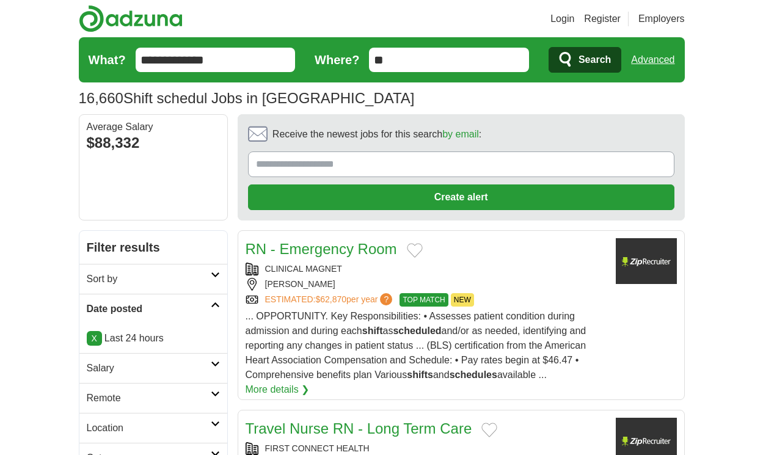
scroll to position [1839, 0]
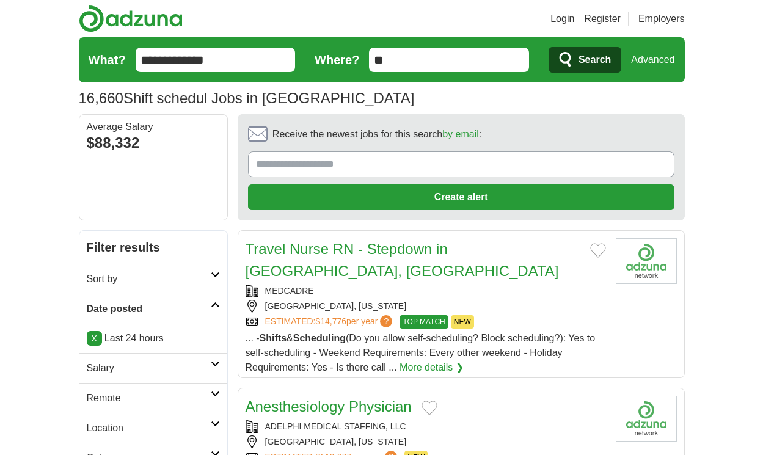
scroll to position [1656, 0]
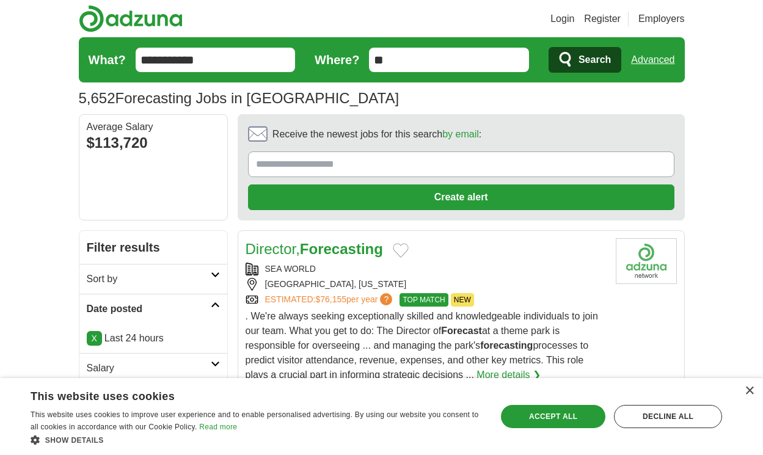
scroll to position [1927, 0]
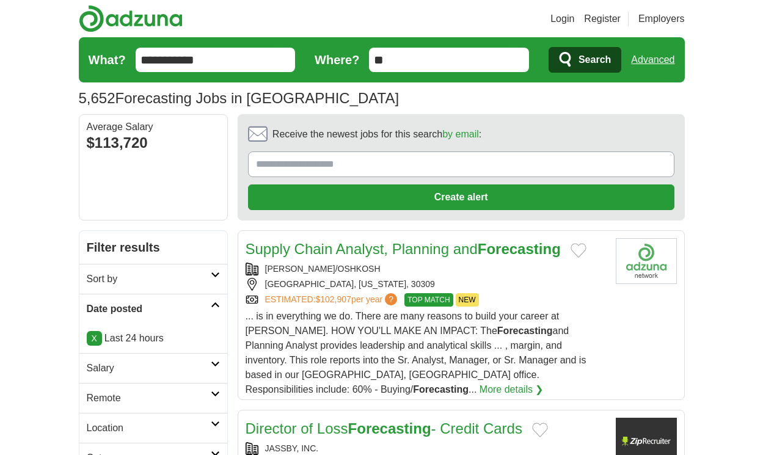
scroll to position [1788, 0]
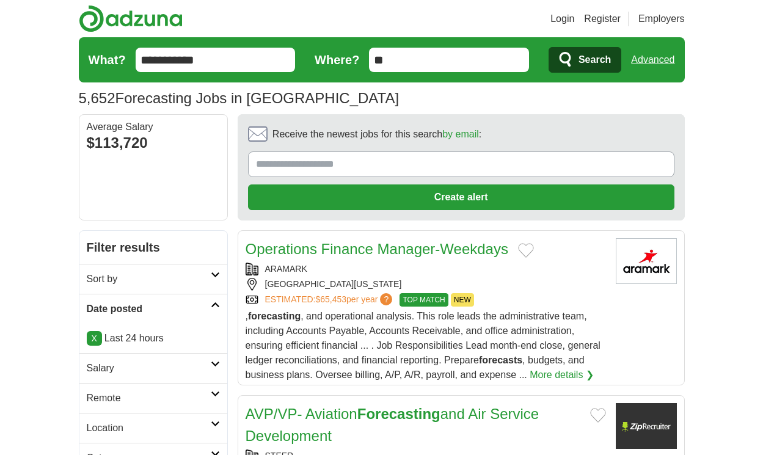
scroll to position [1978, 0]
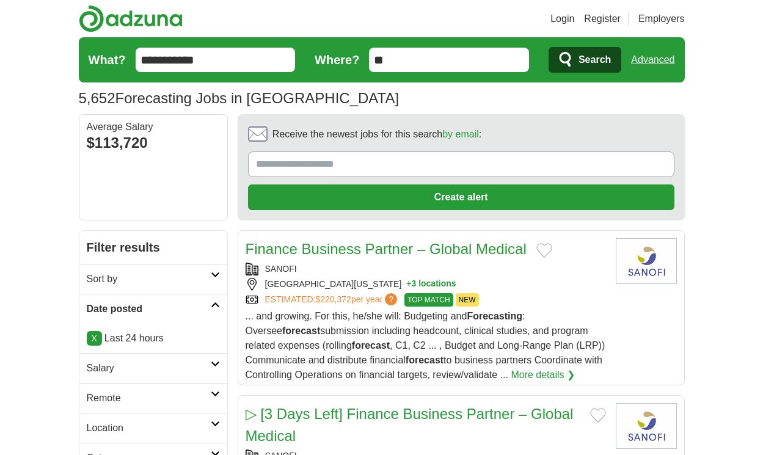
scroll to position [1978, 0]
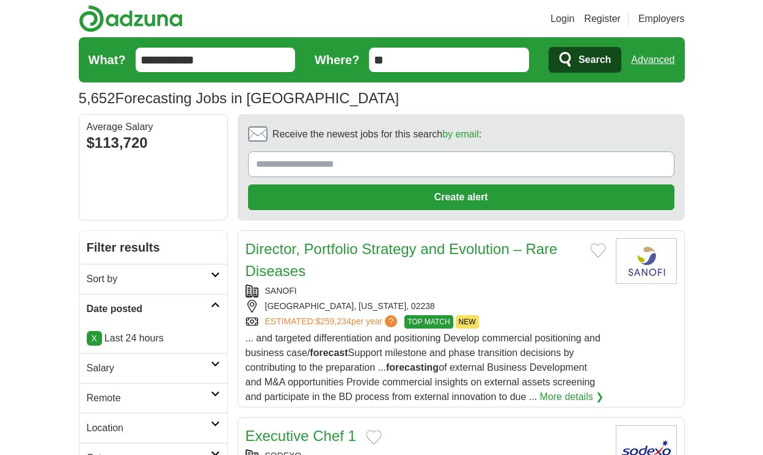
scroll to position [1993, 0]
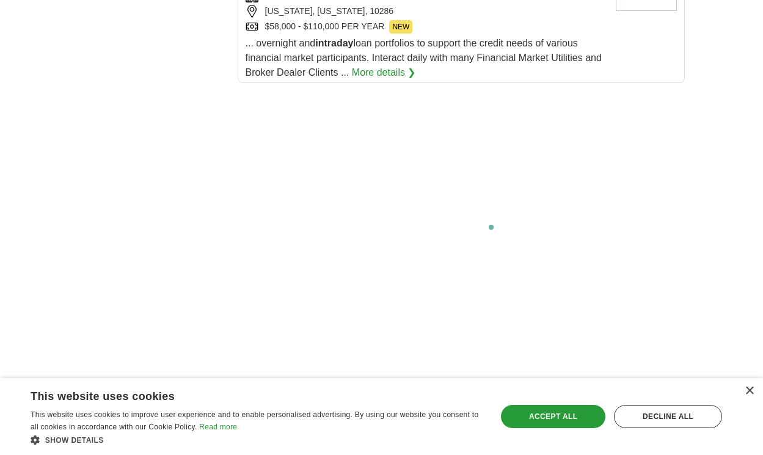
scroll to position [2311, 0]
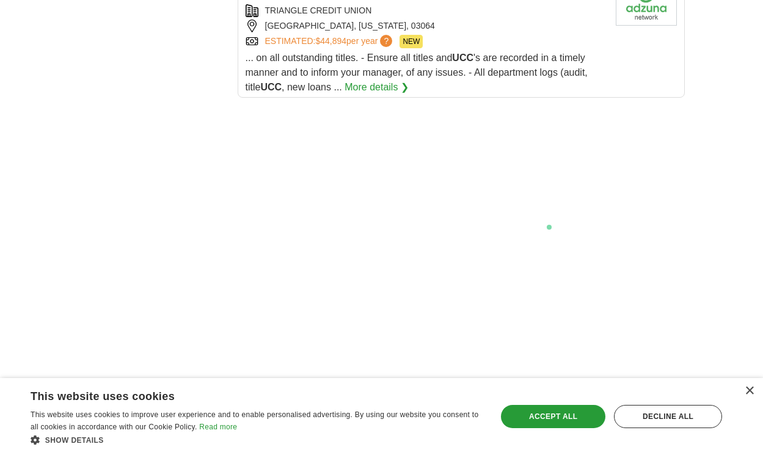
scroll to position [2476, 0]
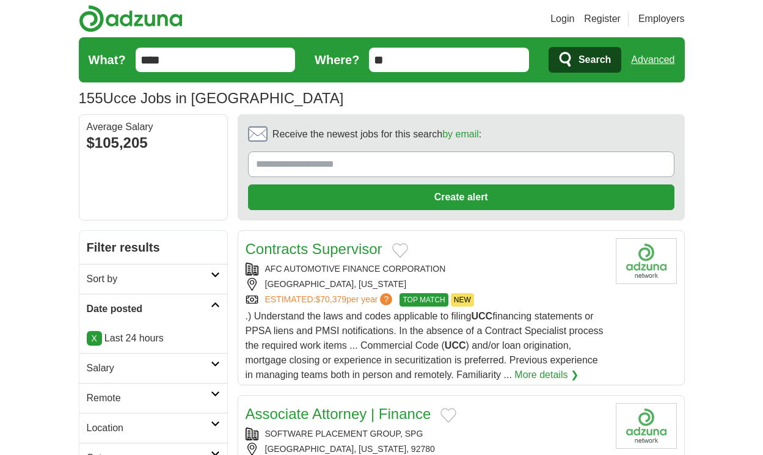
scroll to position [1846, 0]
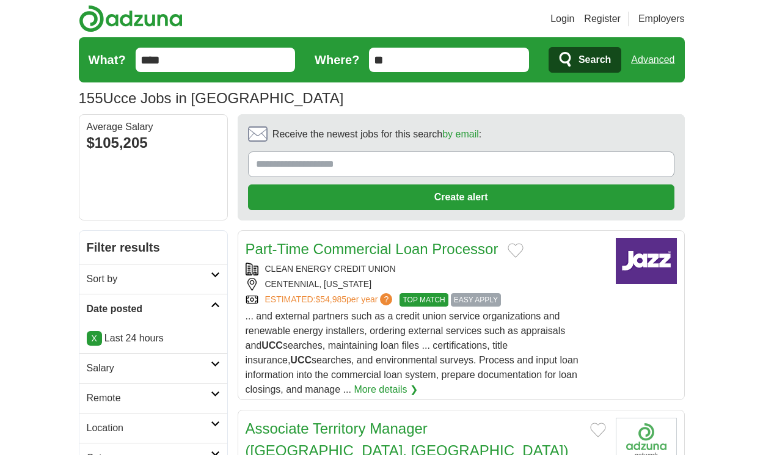
scroll to position [1722, 0]
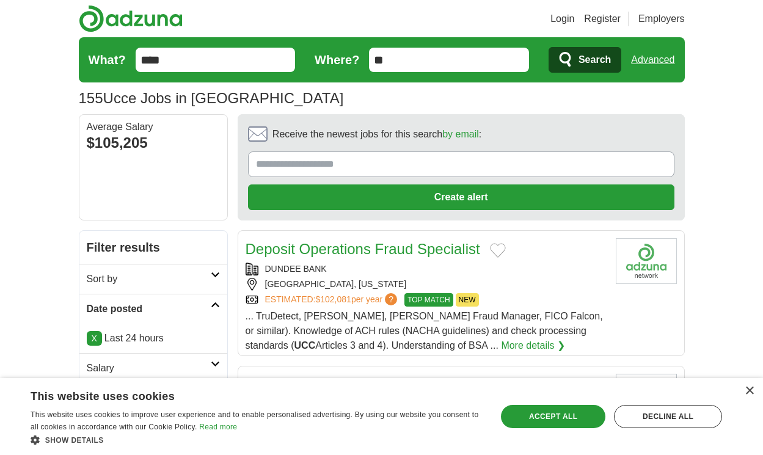
scroll to position [1649, 0]
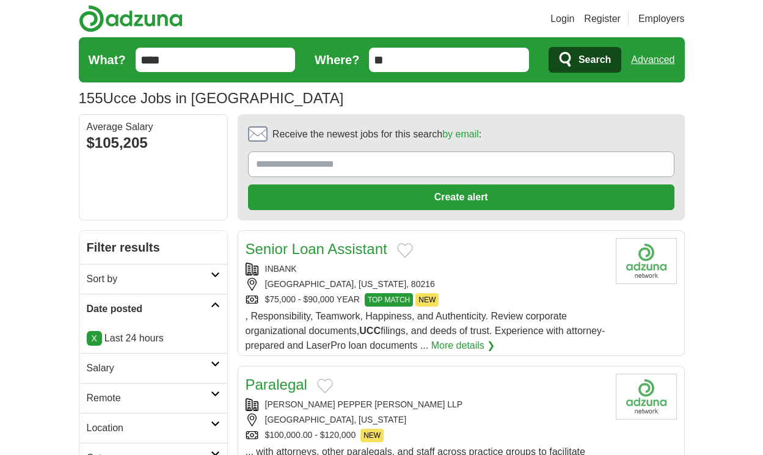
scroll to position [1649, 0]
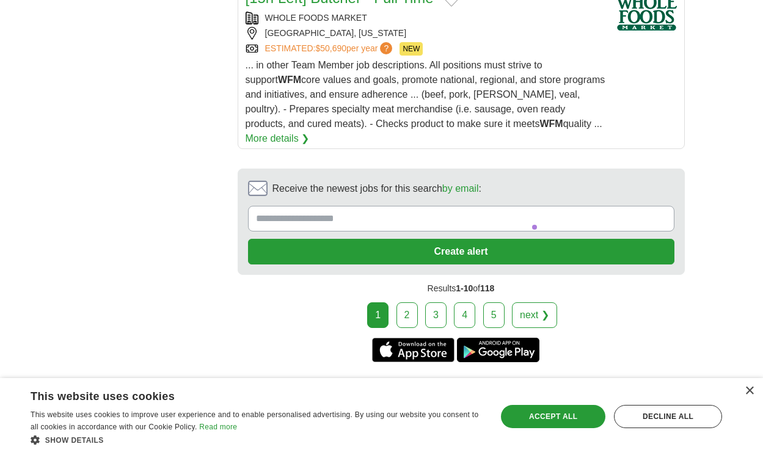
scroll to position [2703, 0]
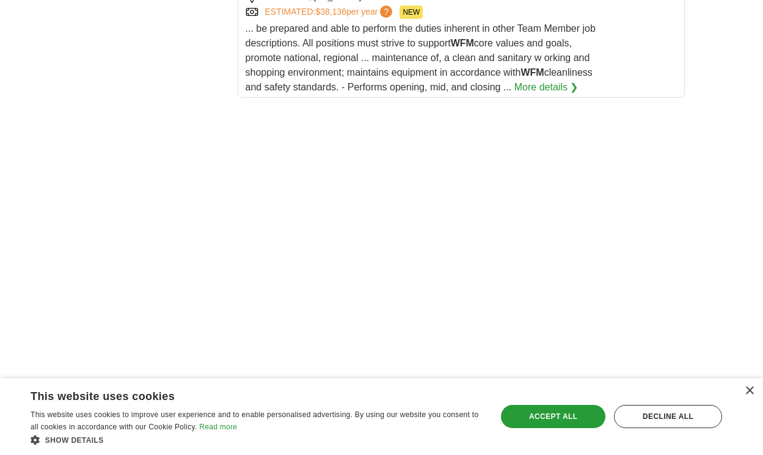
scroll to position [2712, 0]
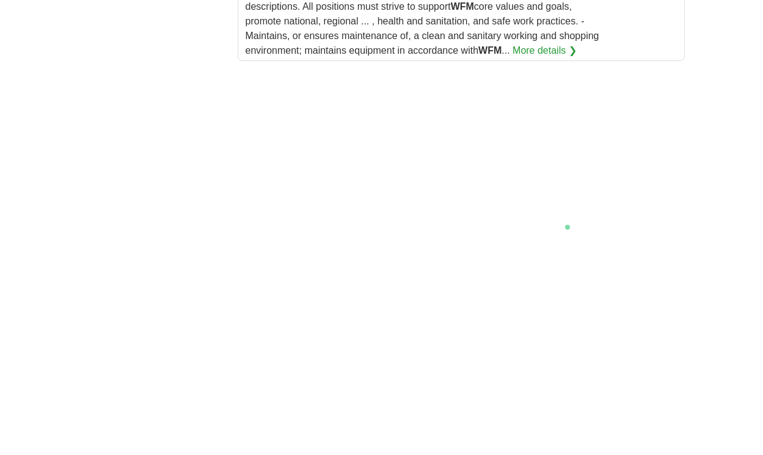
scroll to position [2817, 0]
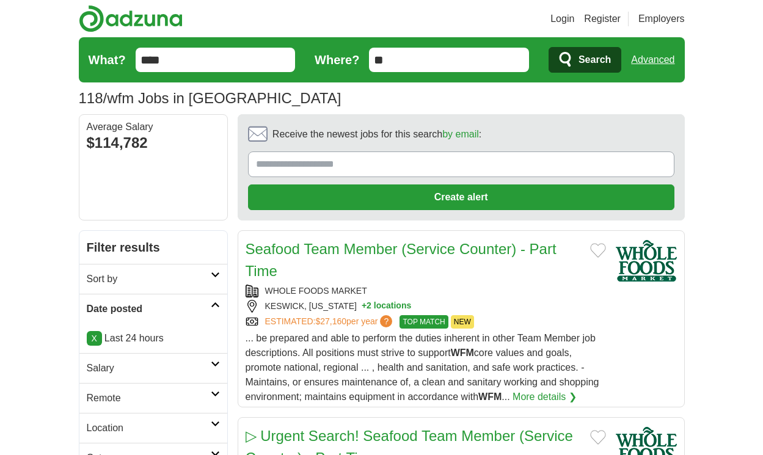
scroll to position [1993, 0]
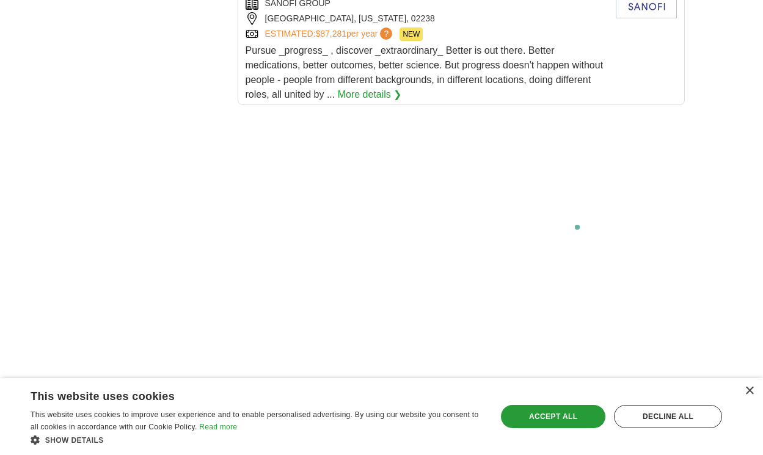
scroll to position [2250, 0]
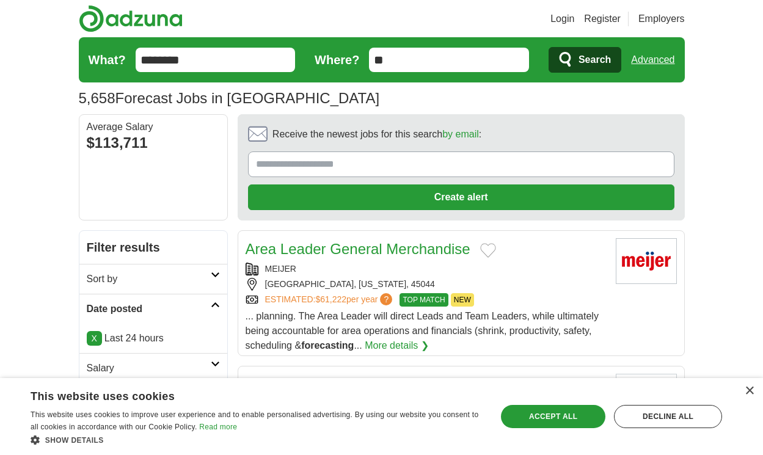
scroll to position [1810, 0]
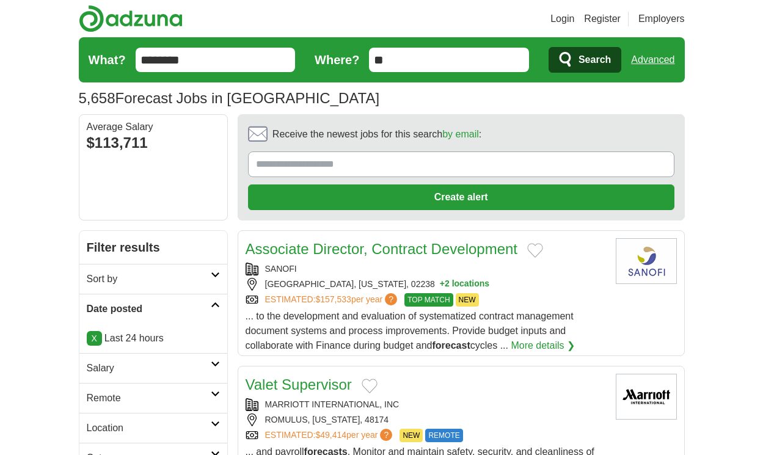
scroll to position [1883, 0]
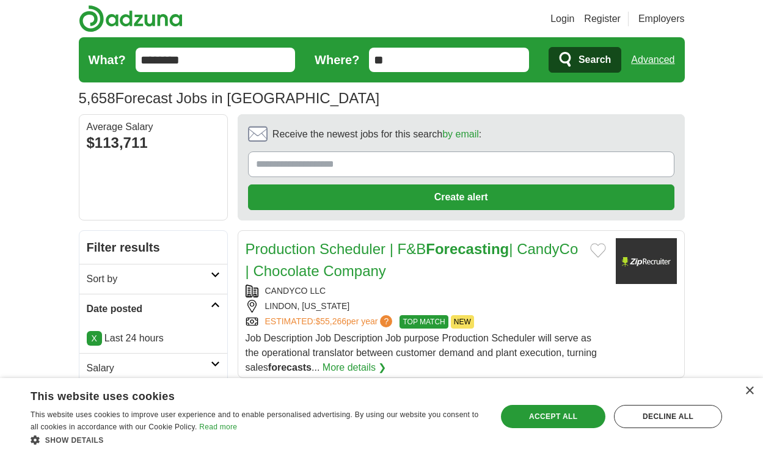
scroll to position [1846, 0]
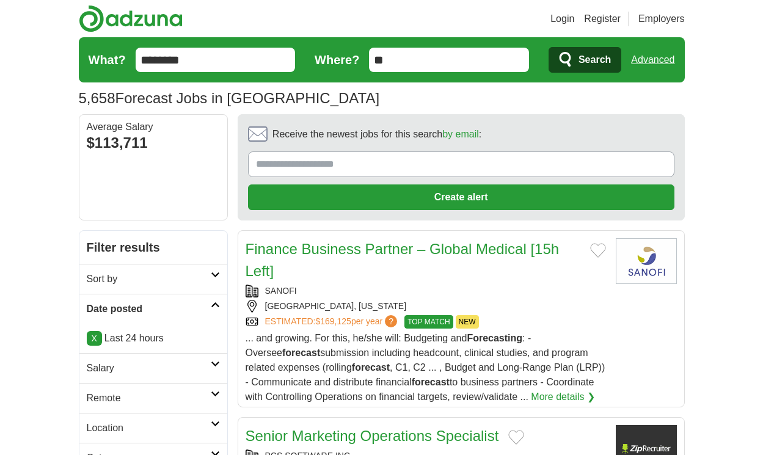
scroll to position [1949, 0]
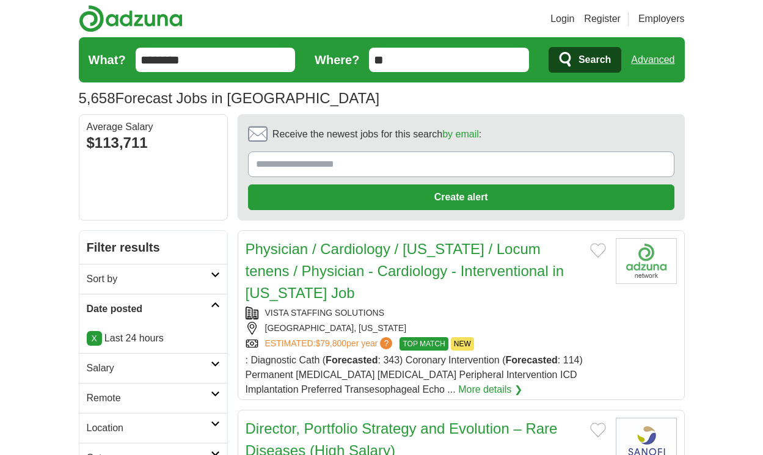
scroll to position [2022, 0]
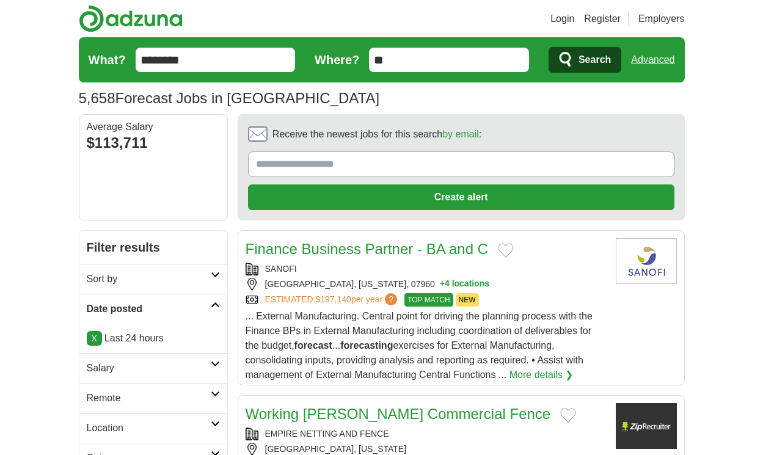
scroll to position [1920, 0]
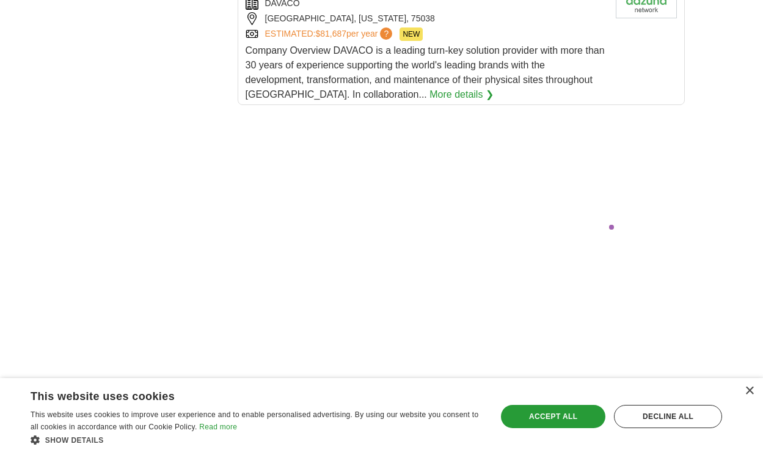
scroll to position [2378, 0]
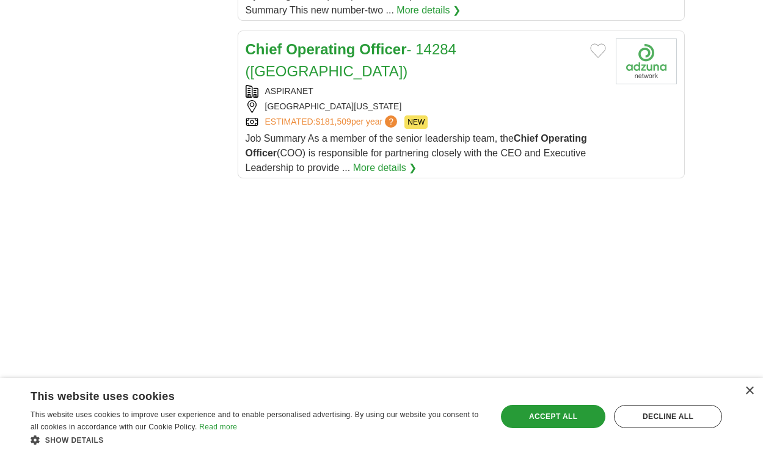
scroll to position [2290, 0]
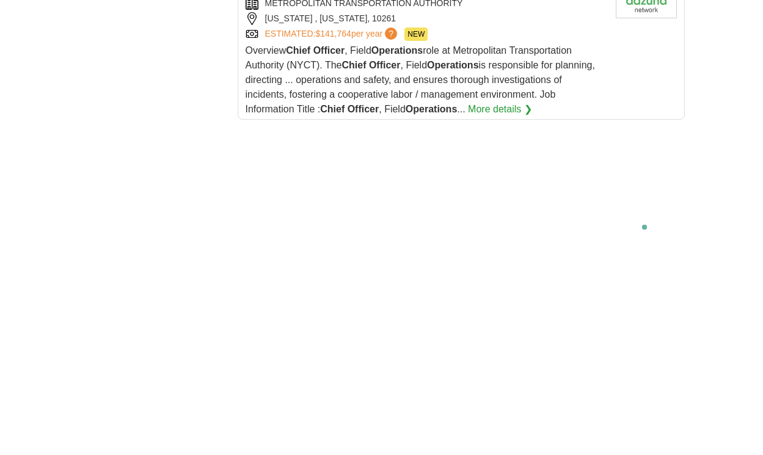
scroll to position [2478, 0]
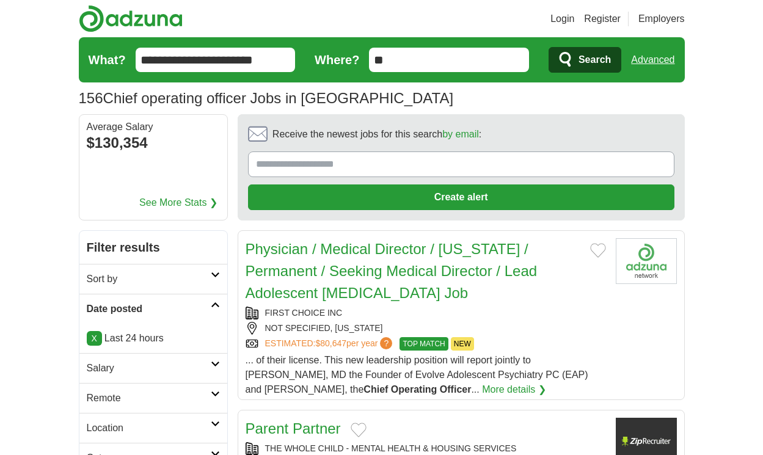
scroll to position [1773, 0]
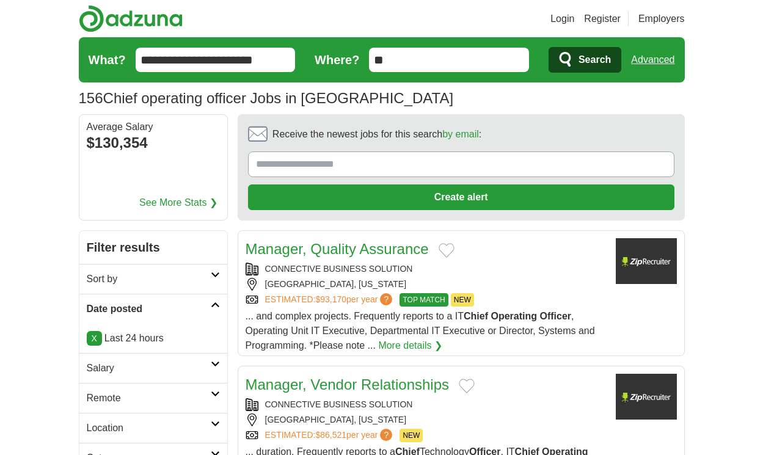
scroll to position [1682, 0]
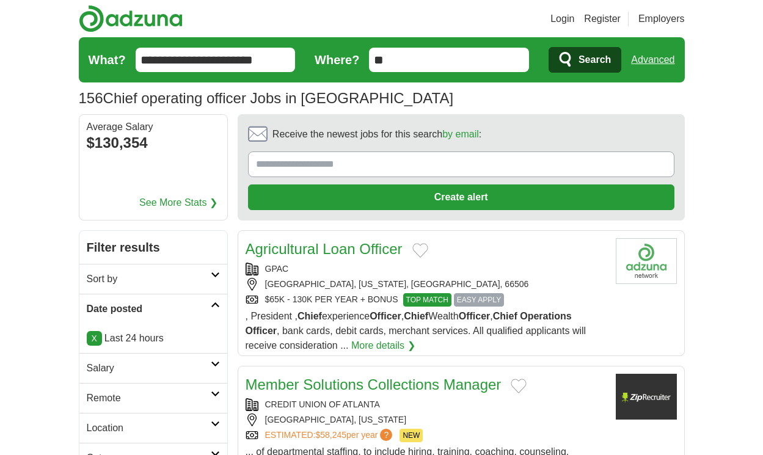
scroll to position [1682, 0]
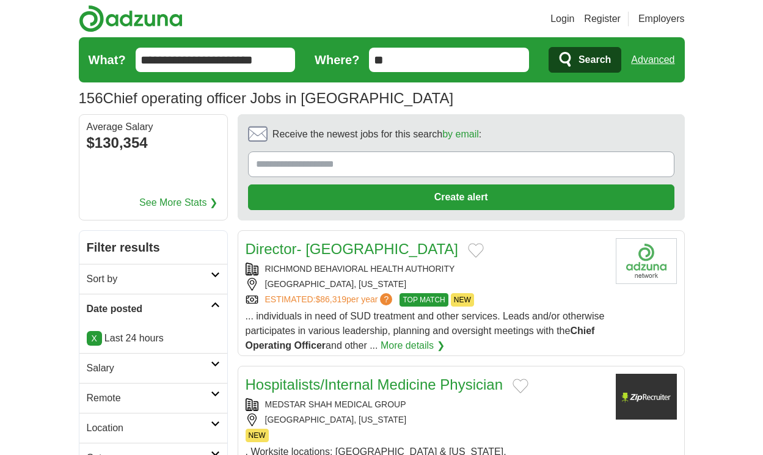
scroll to position [1703, 0]
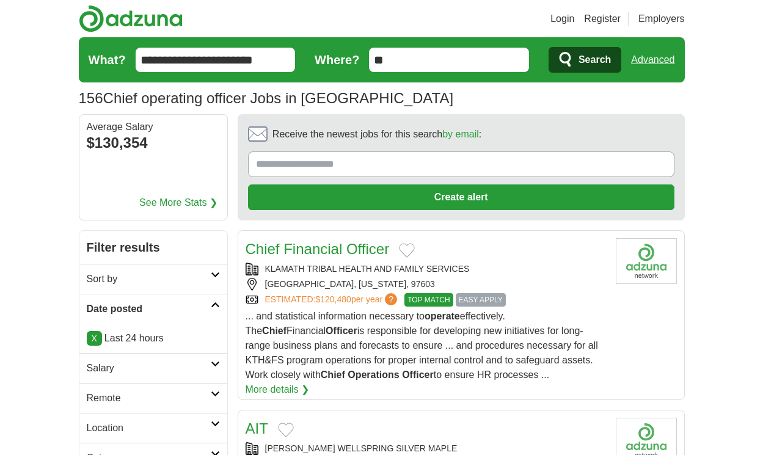
scroll to position [1733, 0]
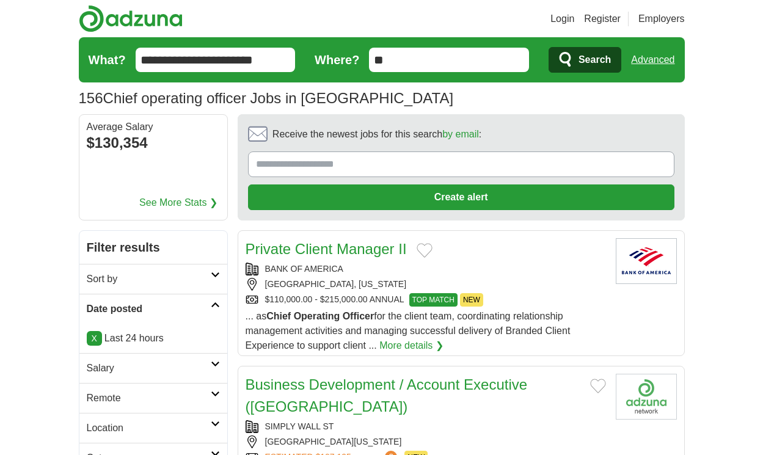
scroll to position [1791, 0]
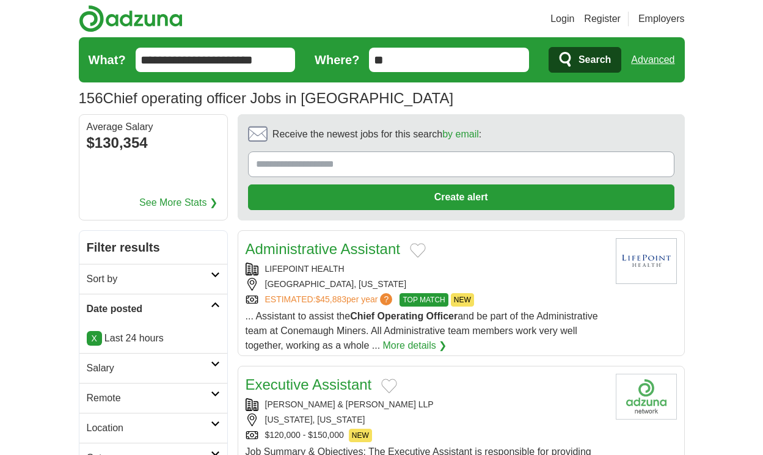
scroll to position [1747, 0]
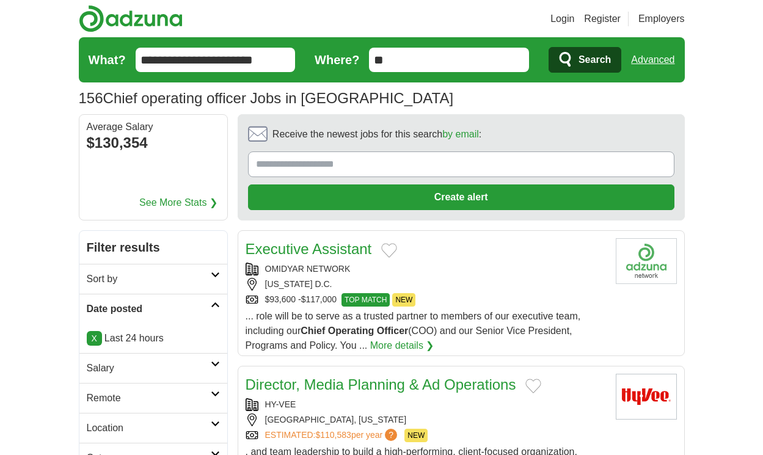
scroll to position [1703, 0]
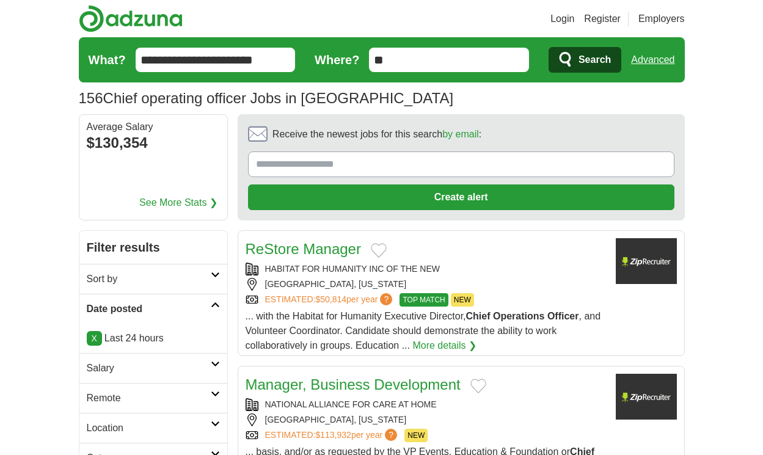
scroll to position [1645, 0]
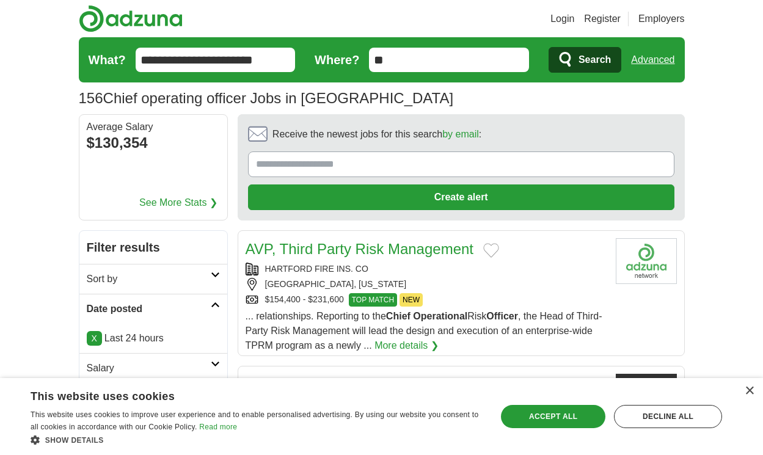
scroll to position [1682, 0]
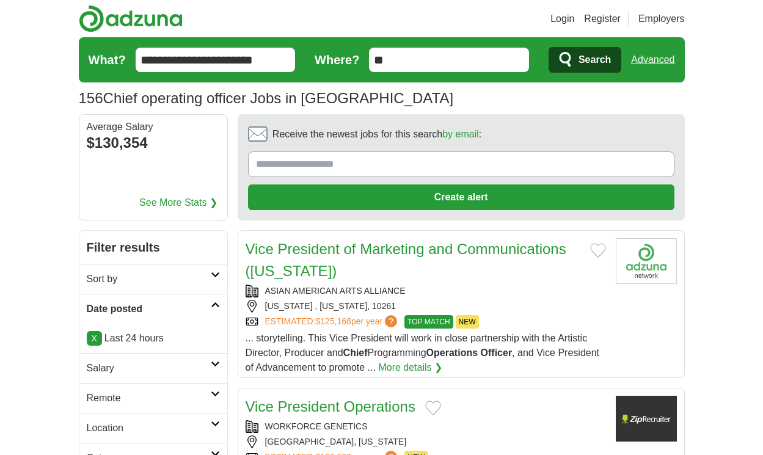
scroll to position [1813, 0]
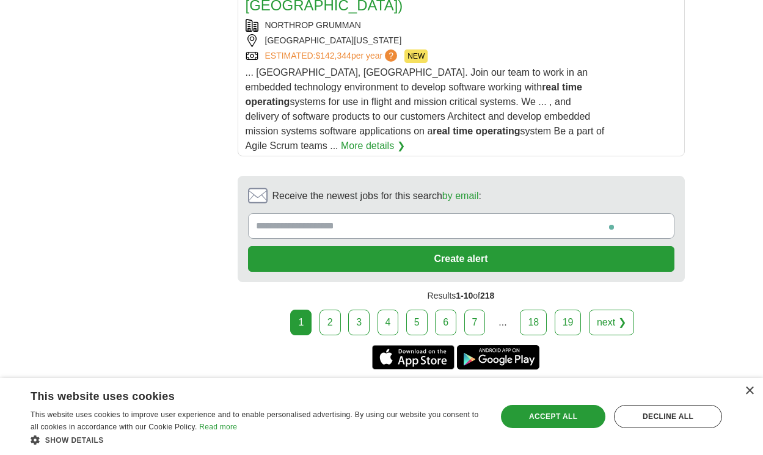
scroll to position [2506, 0]
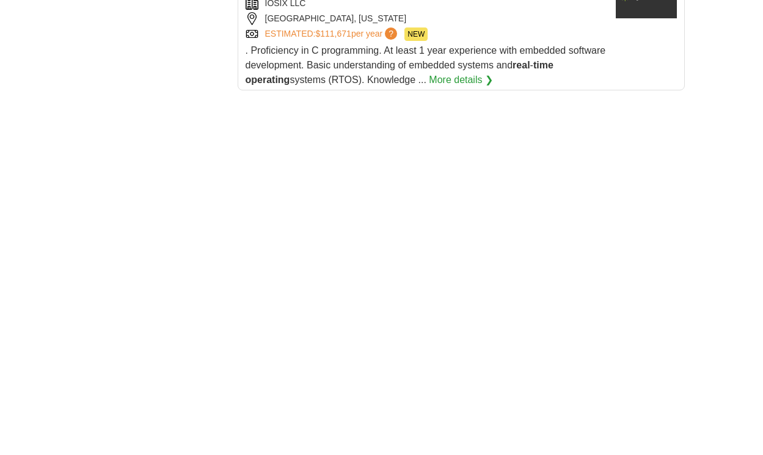
scroll to position [2343, 0]
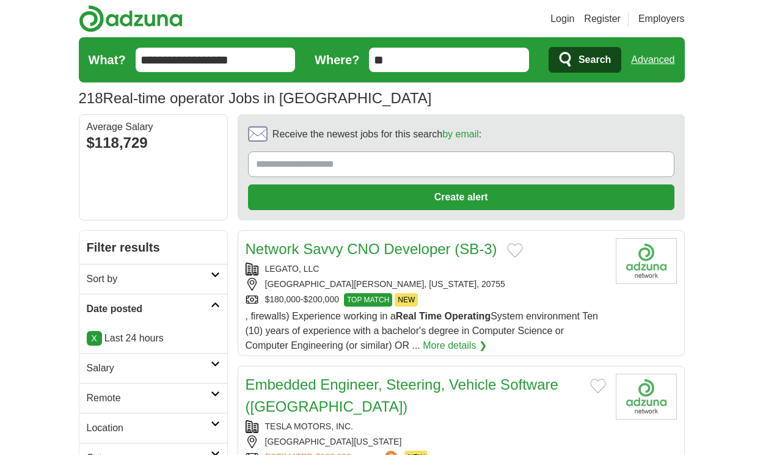
scroll to position [1736, 0]
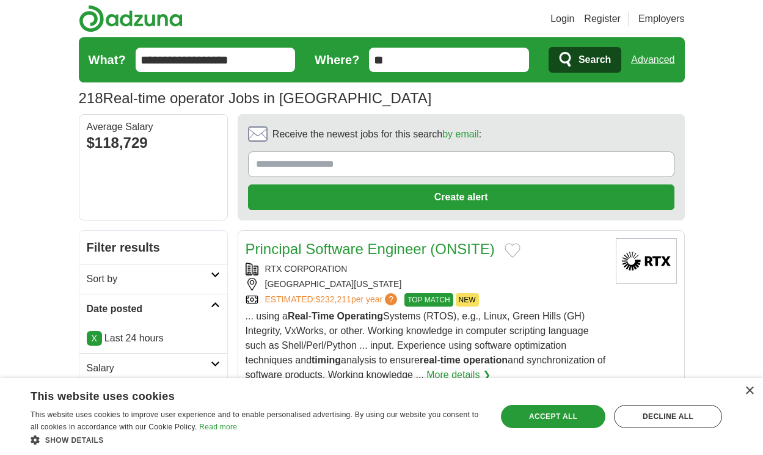
scroll to position [1678, 0]
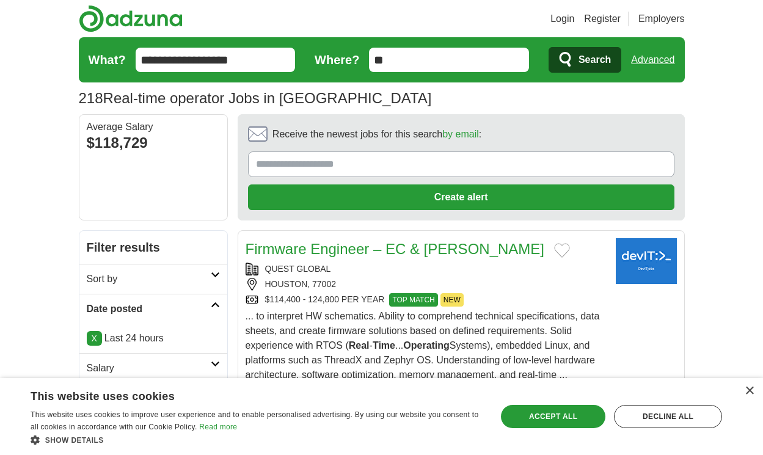
scroll to position [1762, 0]
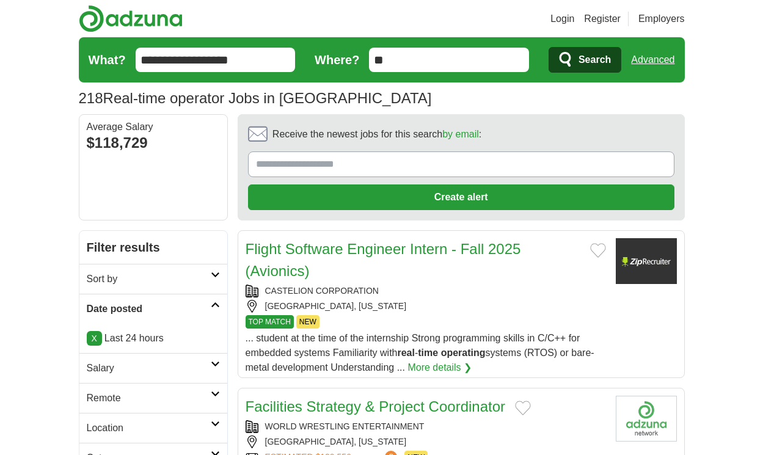
scroll to position [1696, 0]
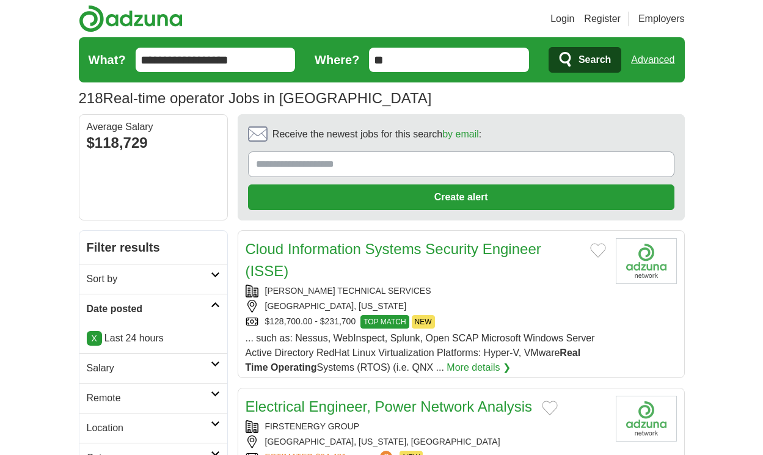
scroll to position [1769, 0]
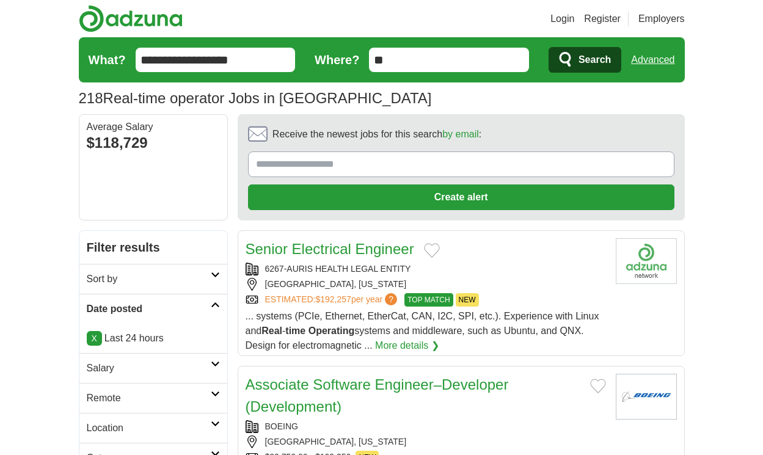
scroll to position [1747, 0]
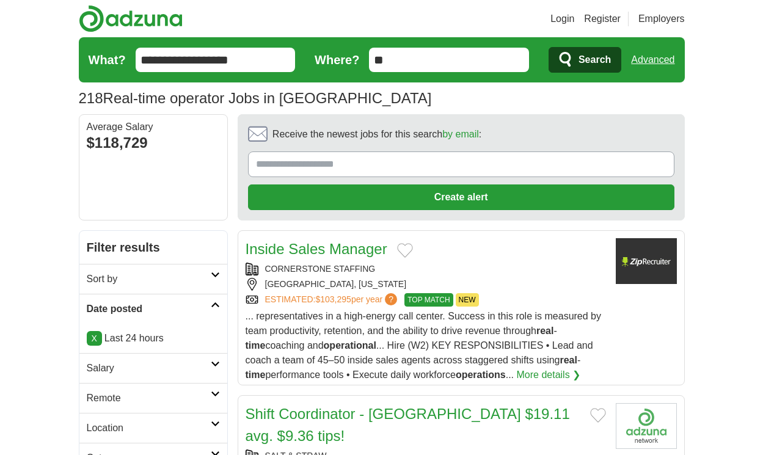
scroll to position [1828, 0]
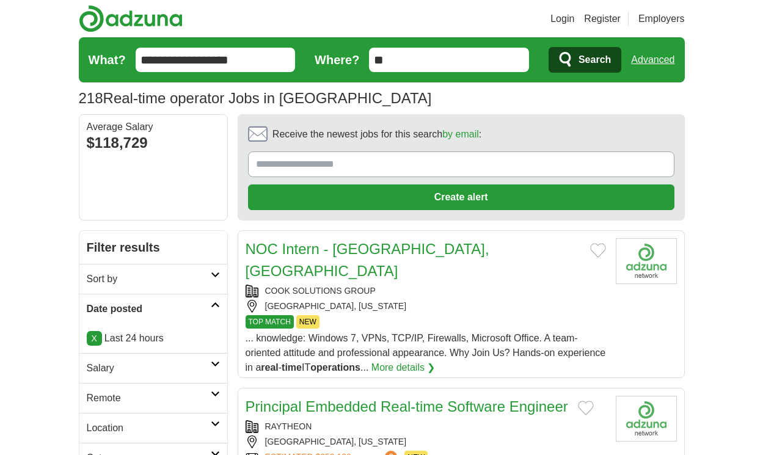
scroll to position [1674, 0]
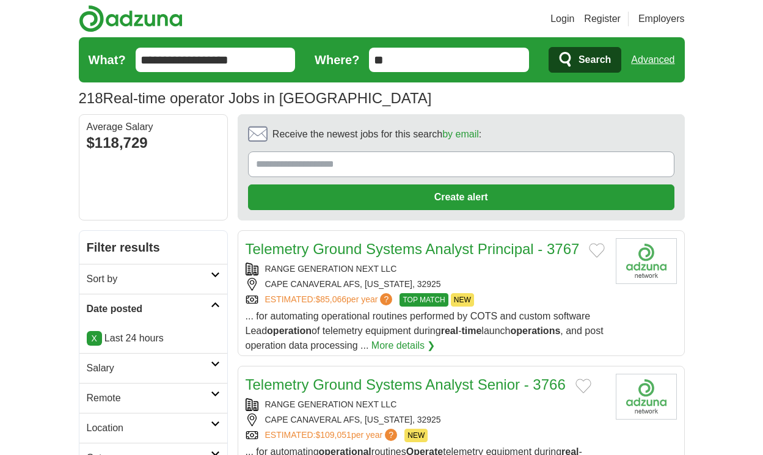
scroll to position [1725, 0]
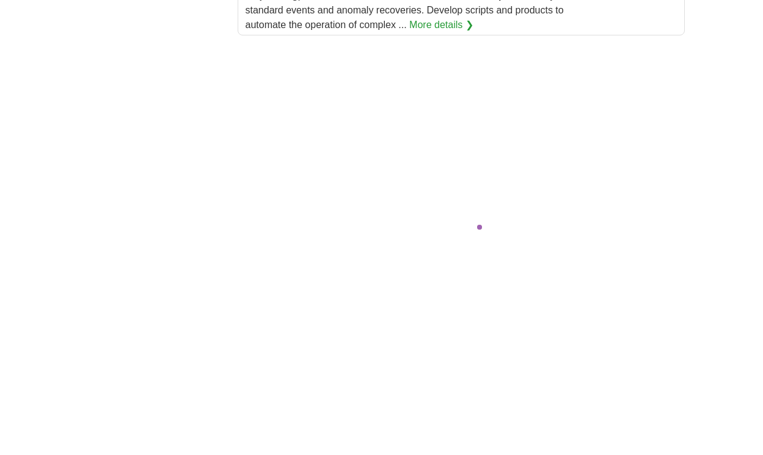
scroll to position [2478, 0]
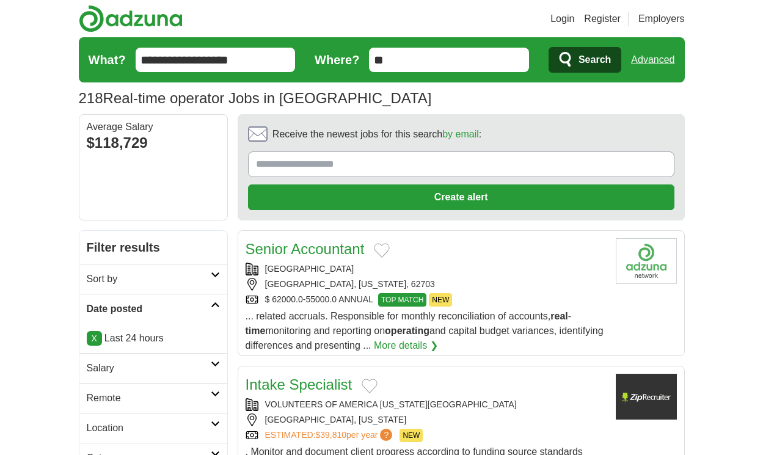
scroll to position [1652, 0]
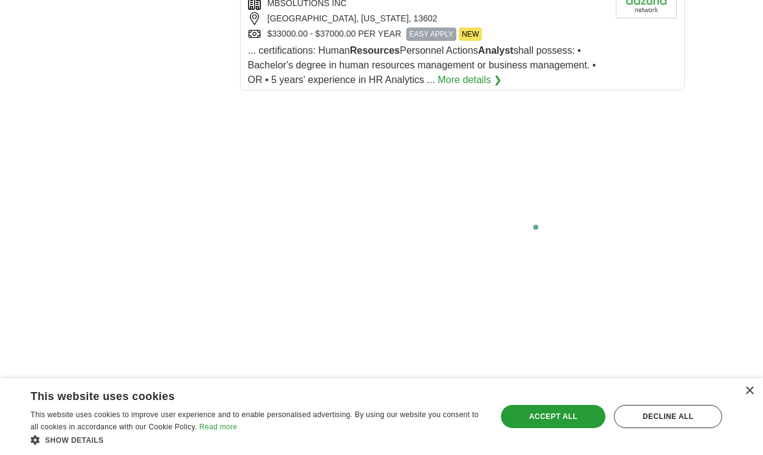
scroll to position [2398, 0]
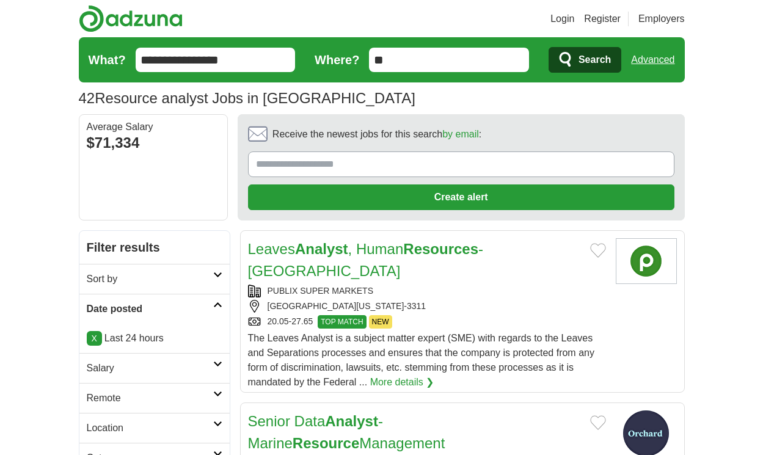
scroll to position [1788, 0]
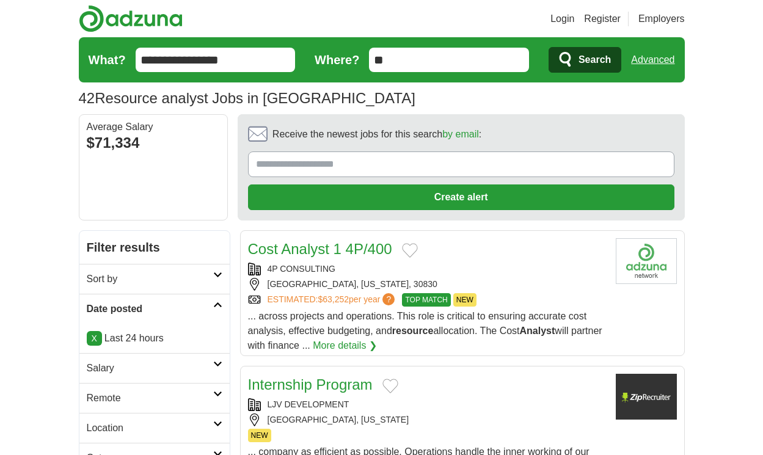
scroll to position [1766, 0]
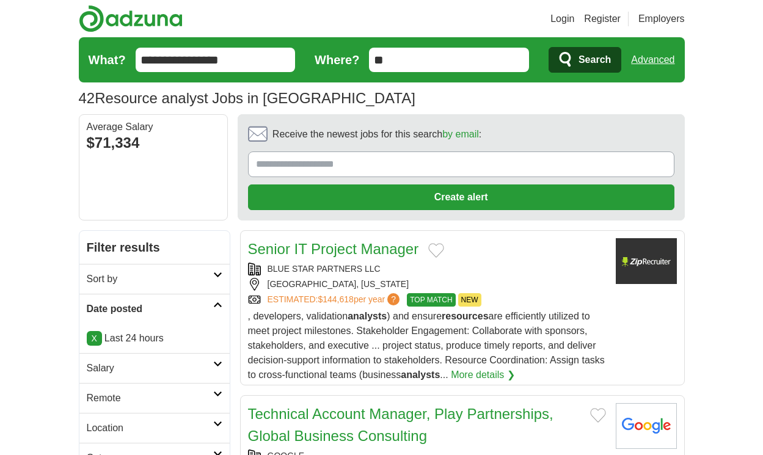
scroll to position [1766, 0]
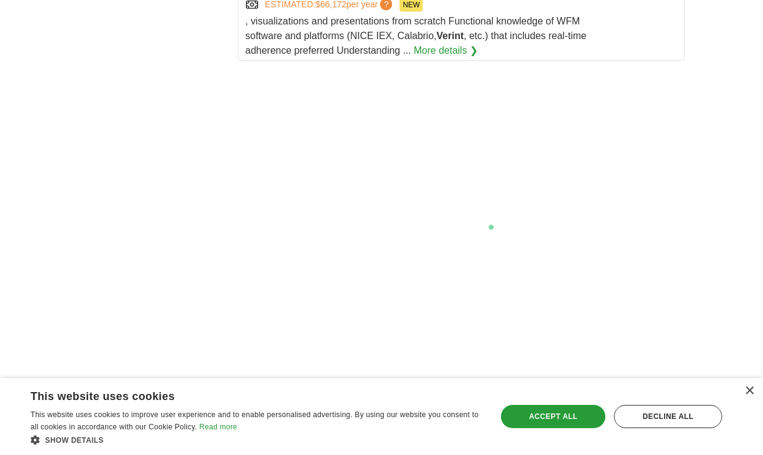
scroll to position [2036, 0]
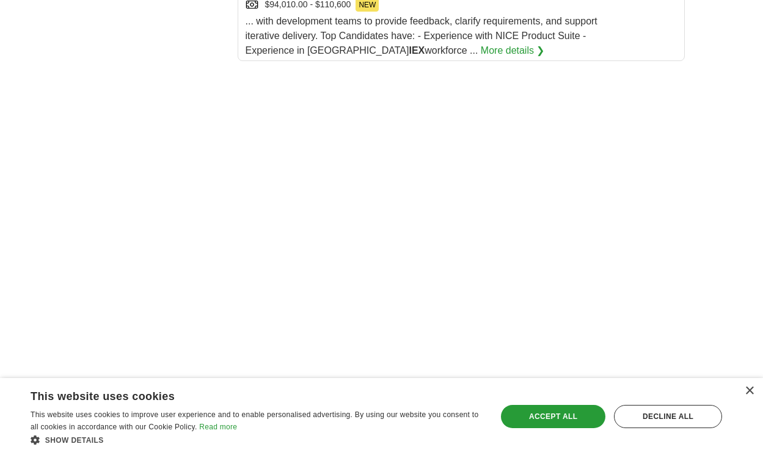
scroll to position [2341, 0]
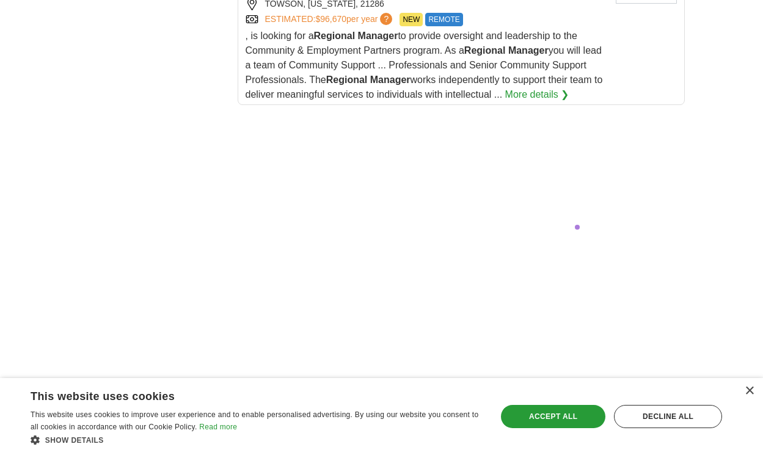
scroll to position [2627, 0]
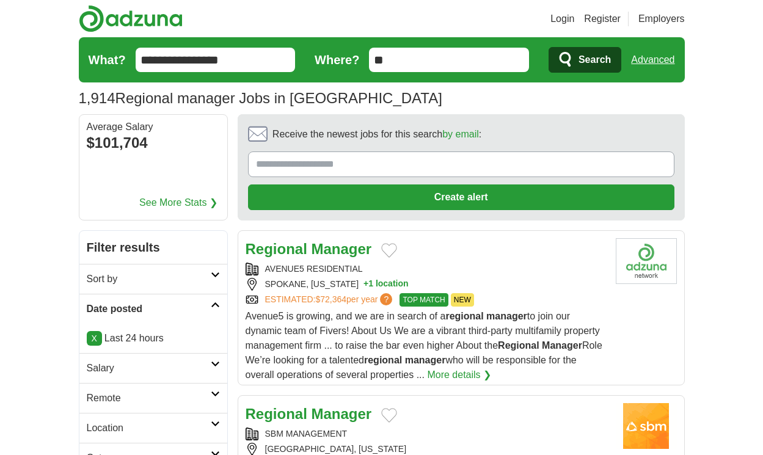
scroll to position [1846, 0]
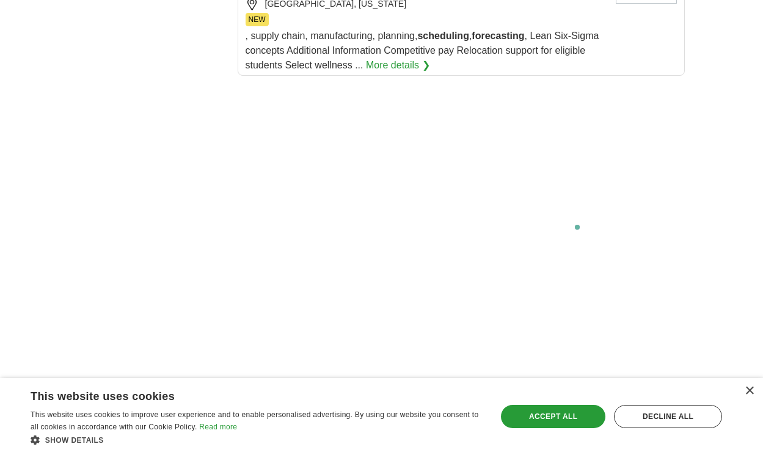
scroll to position [2268, 0]
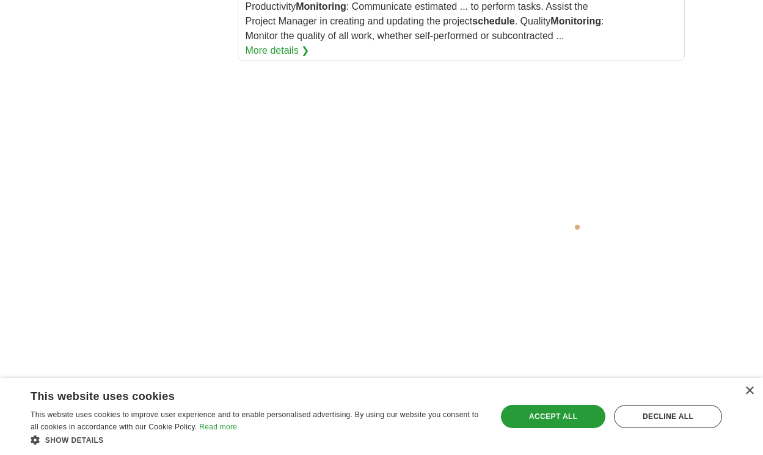
scroll to position [2416, 0]
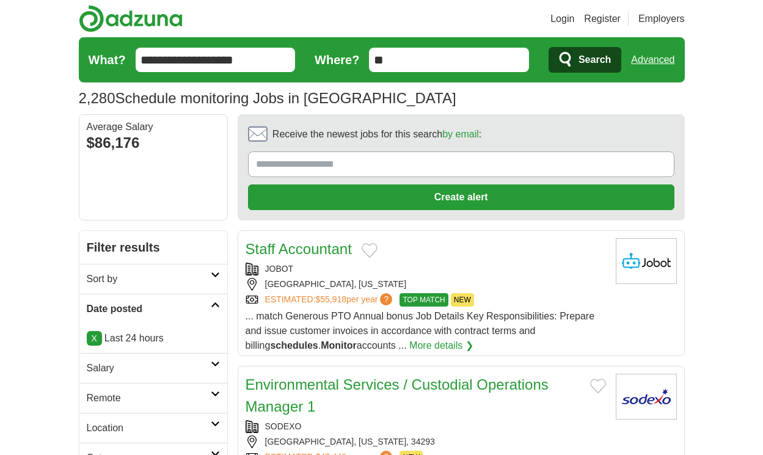
scroll to position [1744, 0]
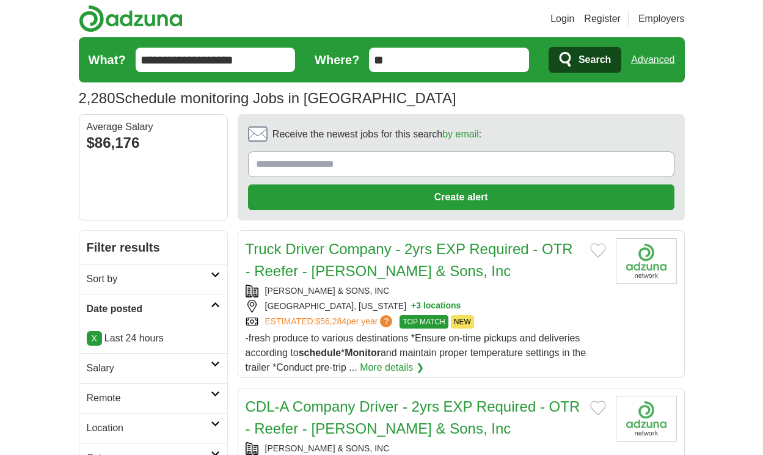
scroll to position [1766, 0]
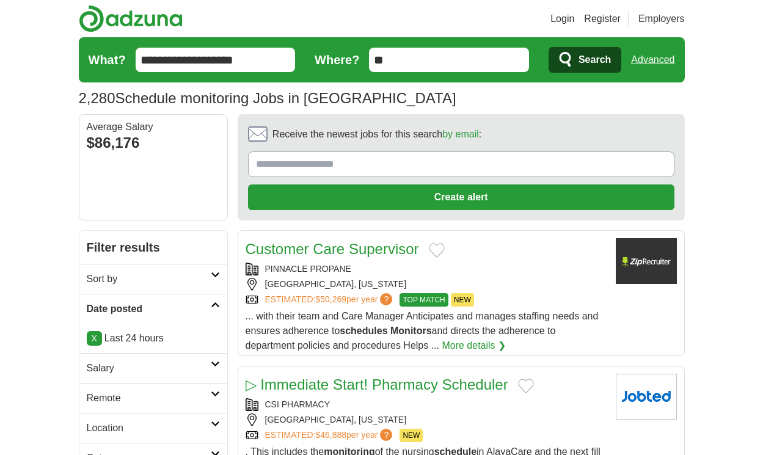
scroll to position [1751, 0]
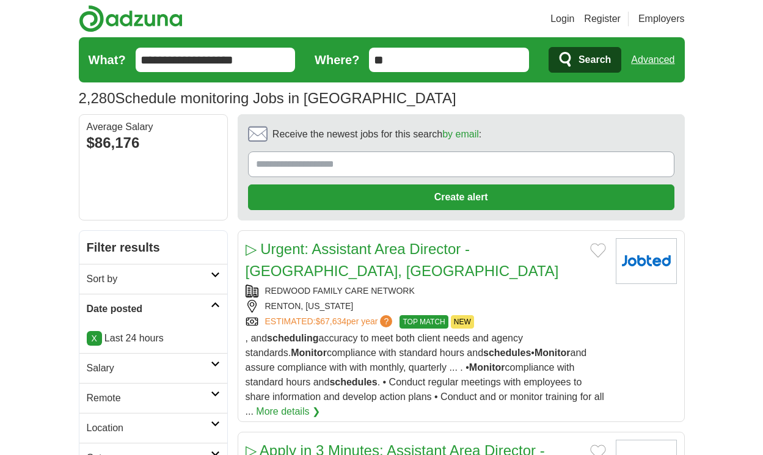
scroll to position [1828, 0]
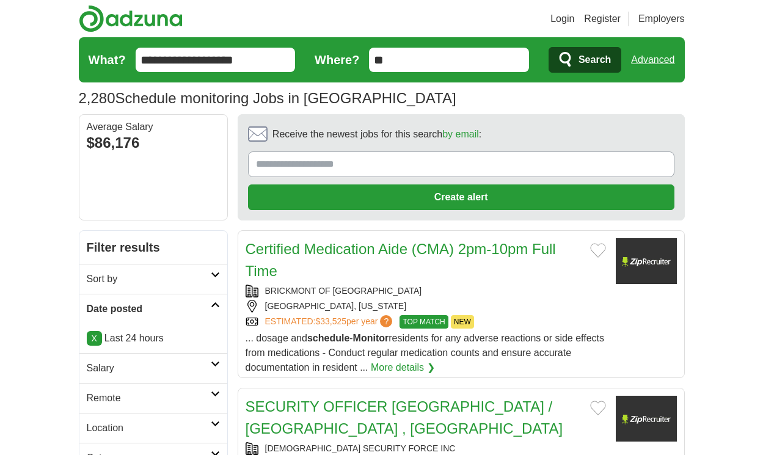
scroll to position [1744, 0]
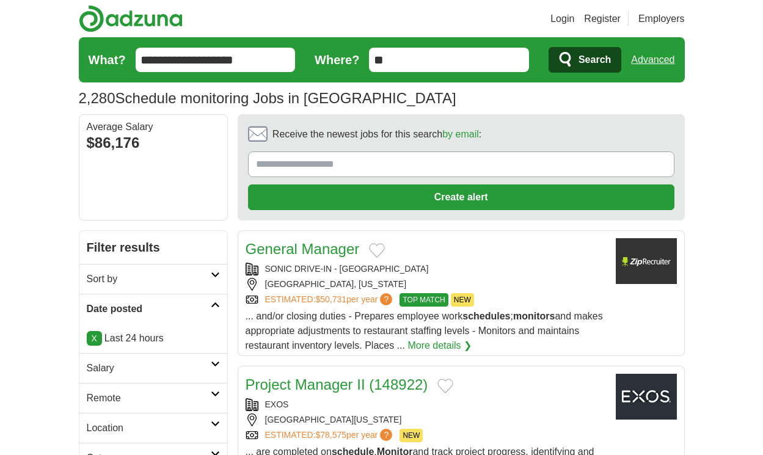
scroll to position [1671, 0]
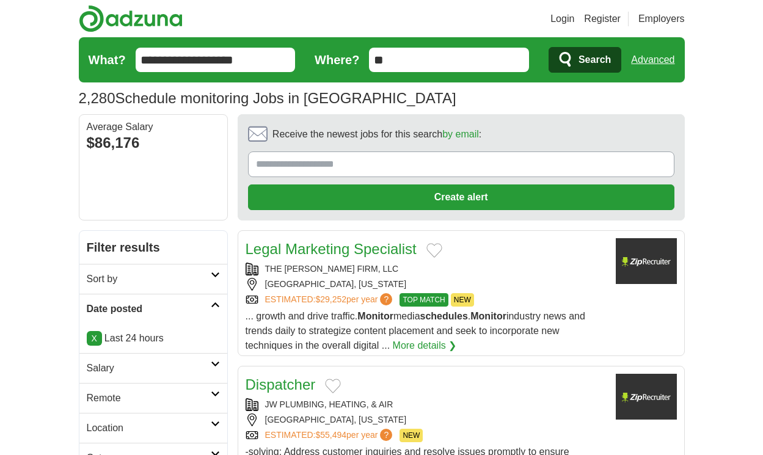
scroll to position [1714, 0]
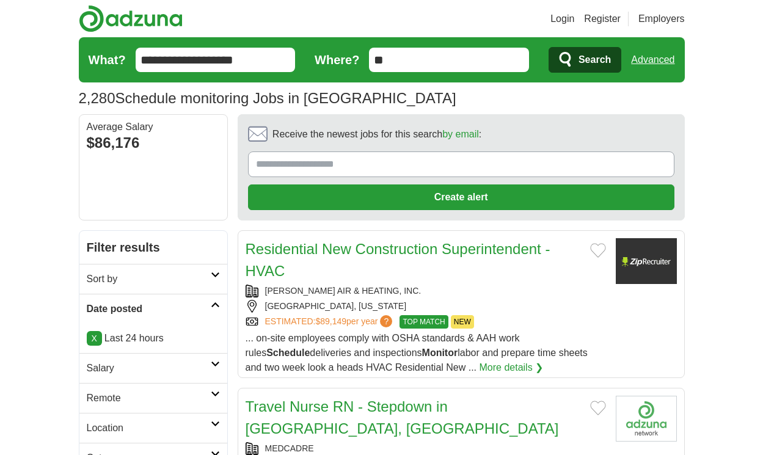
scroll to position [1678, 0]
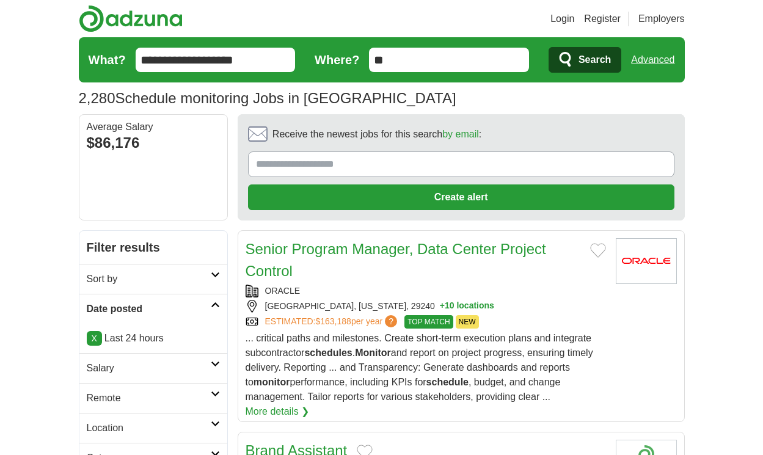
scroll to position [1692, 0]
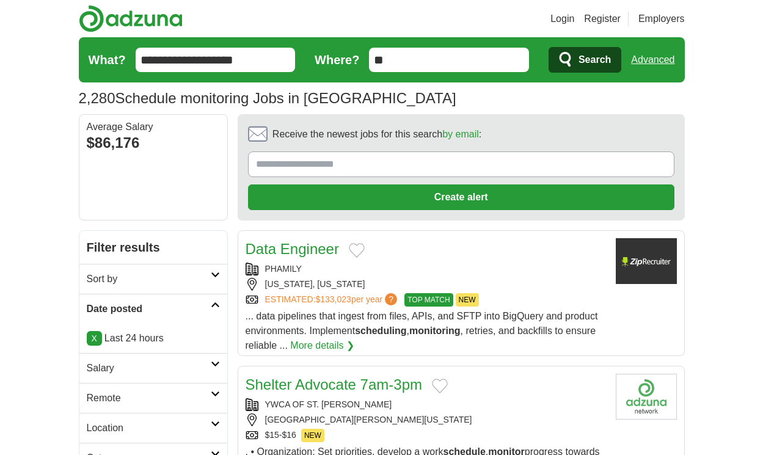
scroll to position [1678, 0]
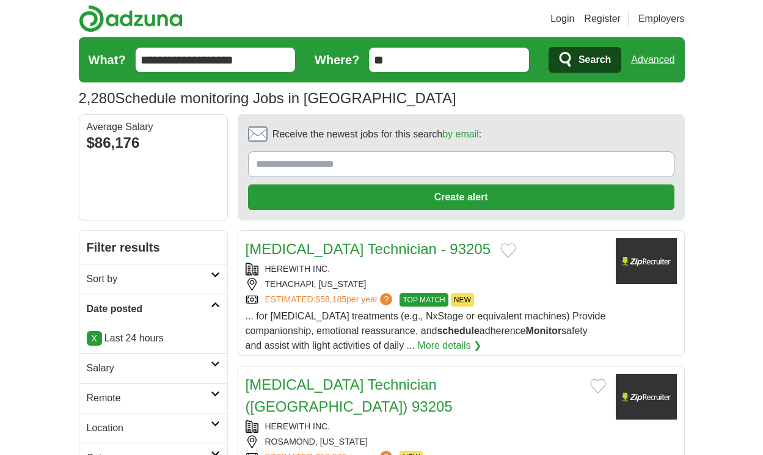
scroll to position [1806, 0]
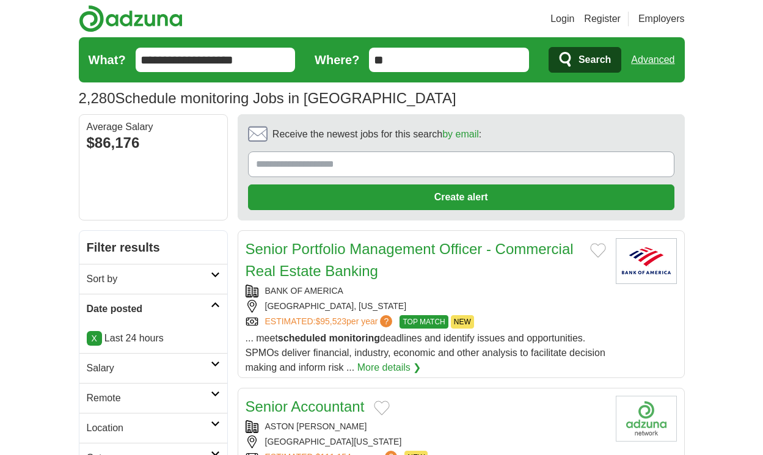
scroll to position [1762, 0]
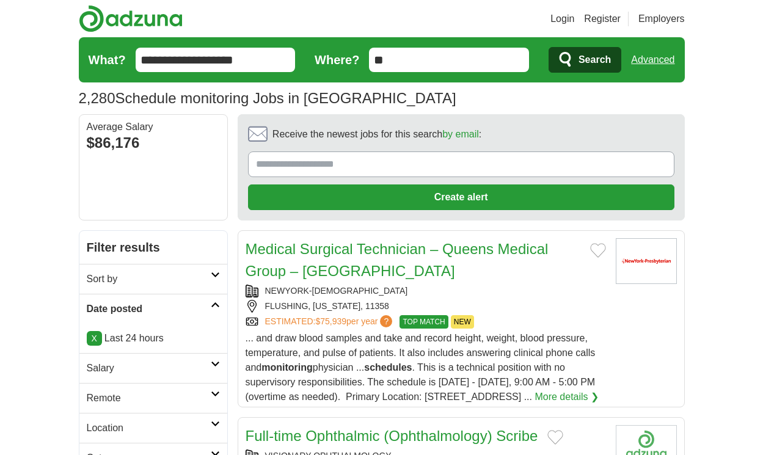
scroll to position [1725, 0]
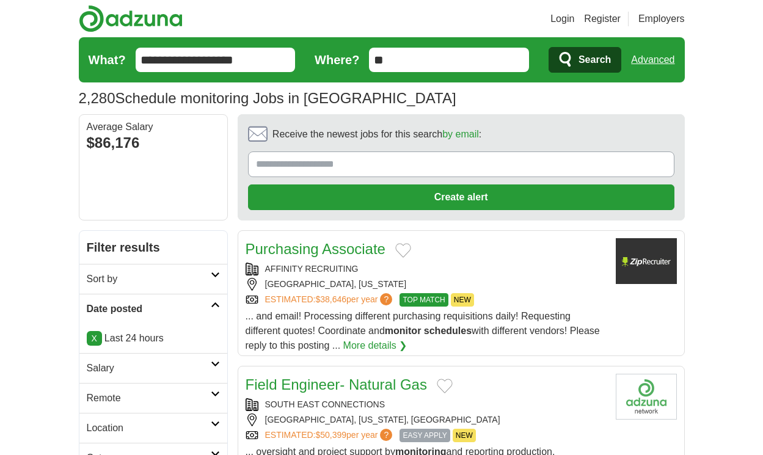
scroll to position [1843, 0]
